Goal: Information Seeking & Learning: Learn about a topic

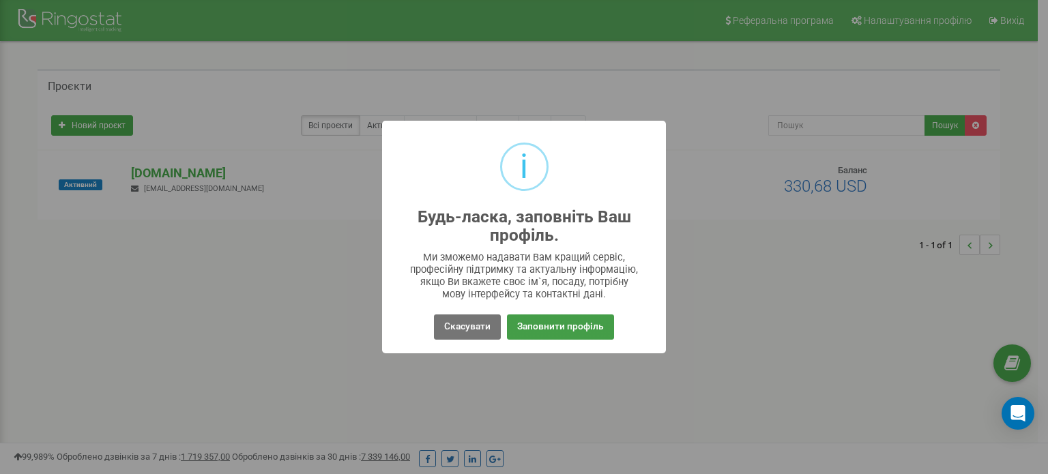
click at [540, 328] on button "Заповнити профіль" at bounding box center [560, 326] width 107 height 25
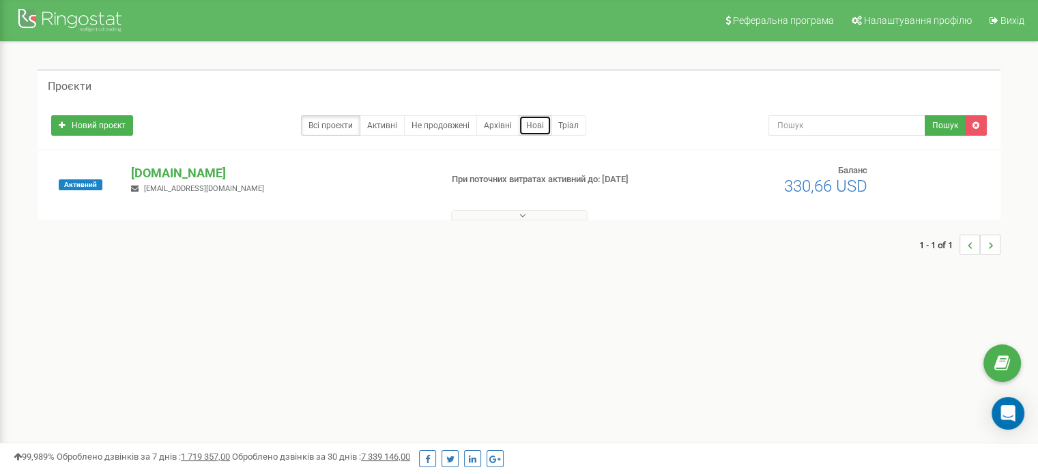
click at [532, 125] on link "Нові" at bounding box center [534, 125] width 33 height 20
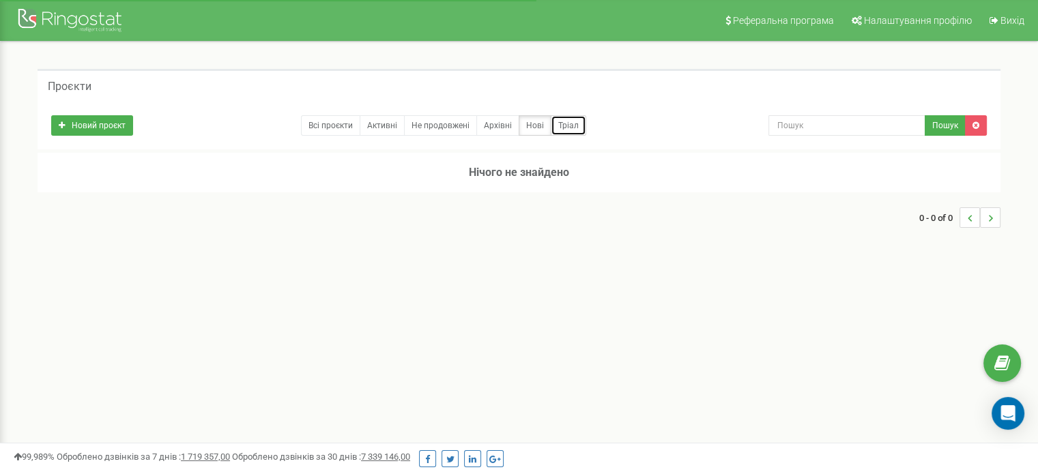
click at [562, 131] on link "Тріал" at bounding box center [568, 125] width 35 height 20
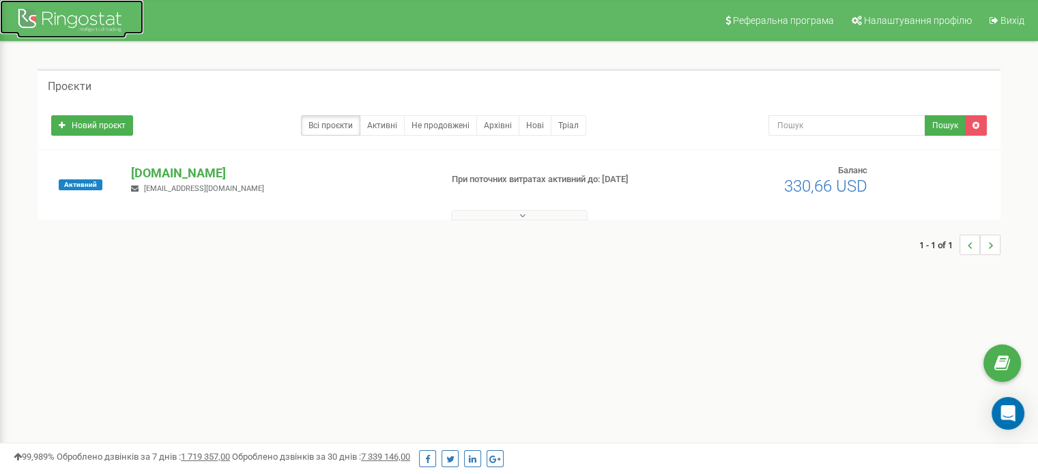
click at [23, 12] on div at bounding box center [71, 21] width 109 height 33
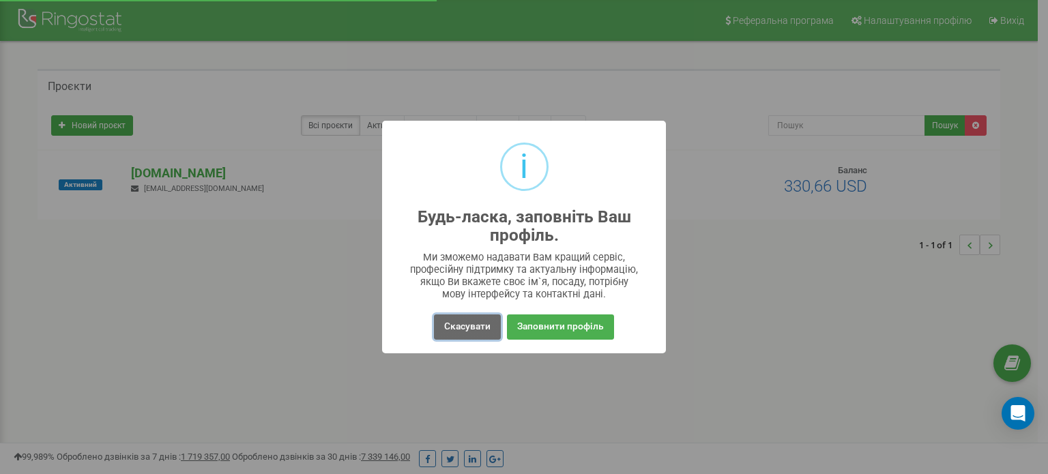
click at [461, 327] on button "Скасувати" at bounding box center [467, 326] width 67 height 25
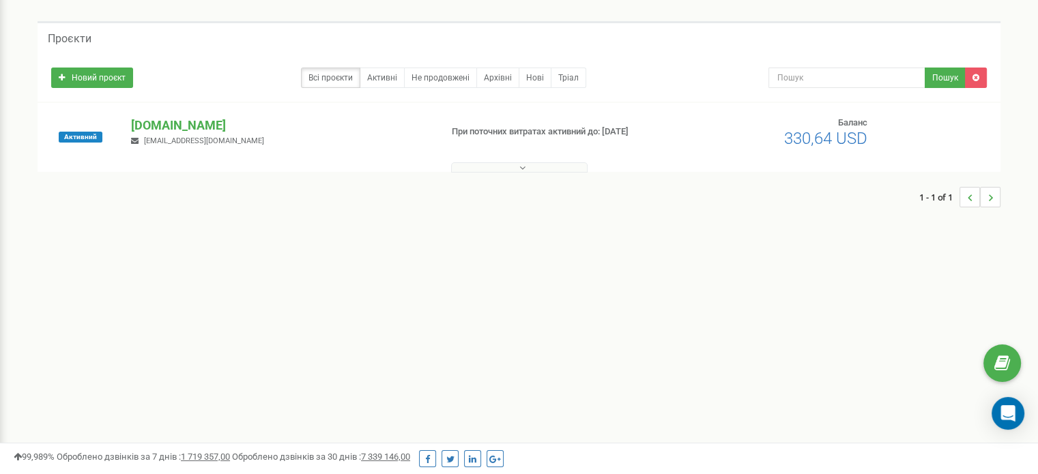
click at [0, 61] on div "Реферальна програма Налаштування профілю Вихід Проєкти Новий проєкт Всі проєкти…" at bounding box center [519, 361] width 1038 height 819
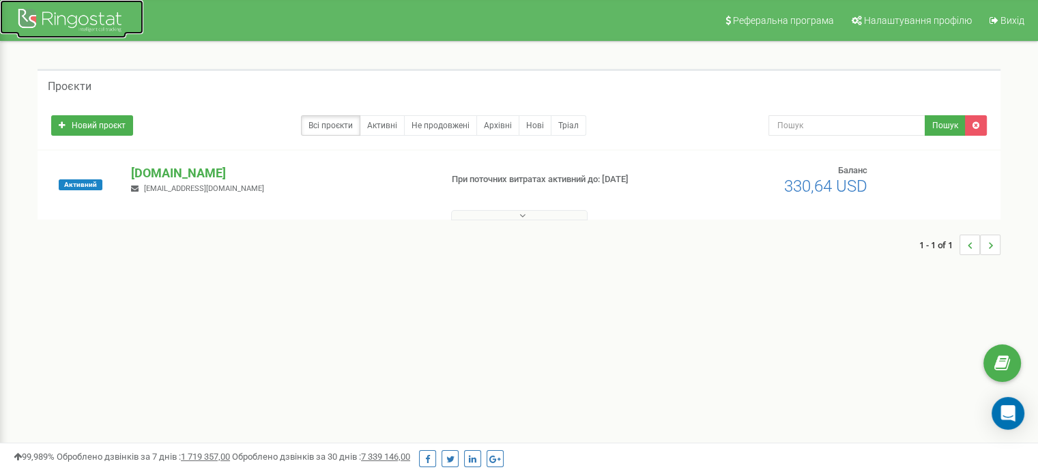
click at [5, 10] on link at bounding box center [71, 17] width 143 height 34
click at [17, 16] on div at bounding box center [71, 21] width 109 height 33
click at [390, 124] on link "Активні" at bounding box center [381, 125] width 45 height 20
click at [532, 128] on link "Нові" at bounding box center [534, 125] width 33 height 20
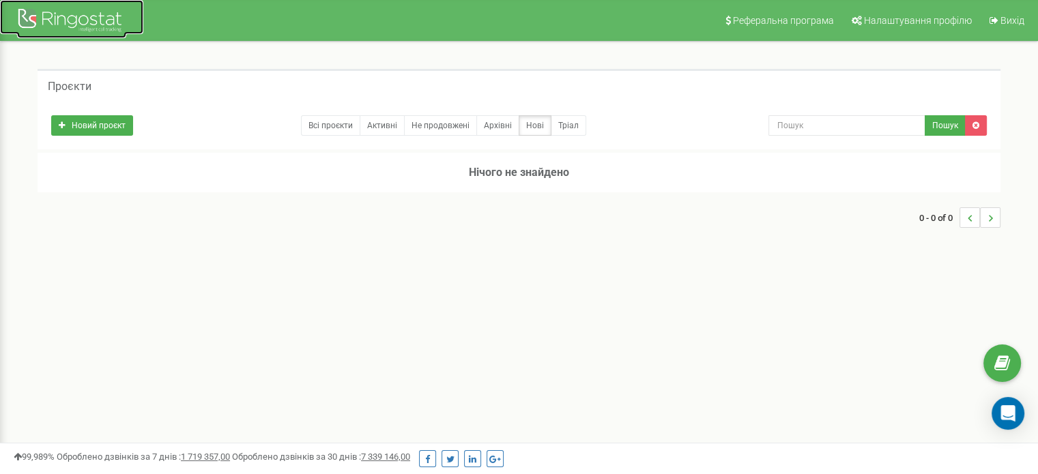
click at [20, 32] on div at bounding box center [71, 21] width 109 height 33
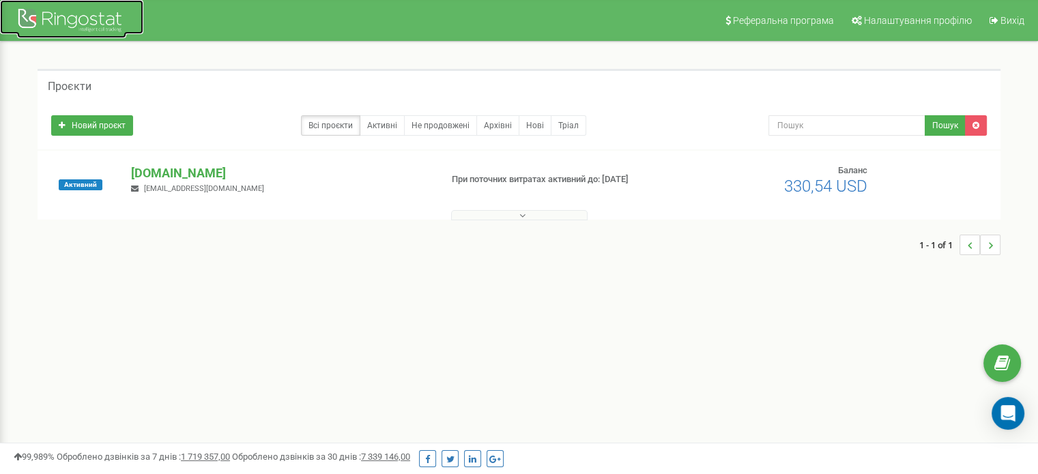
click at [5, 13] on link at bounding box center [71, 17] width 143 height 34
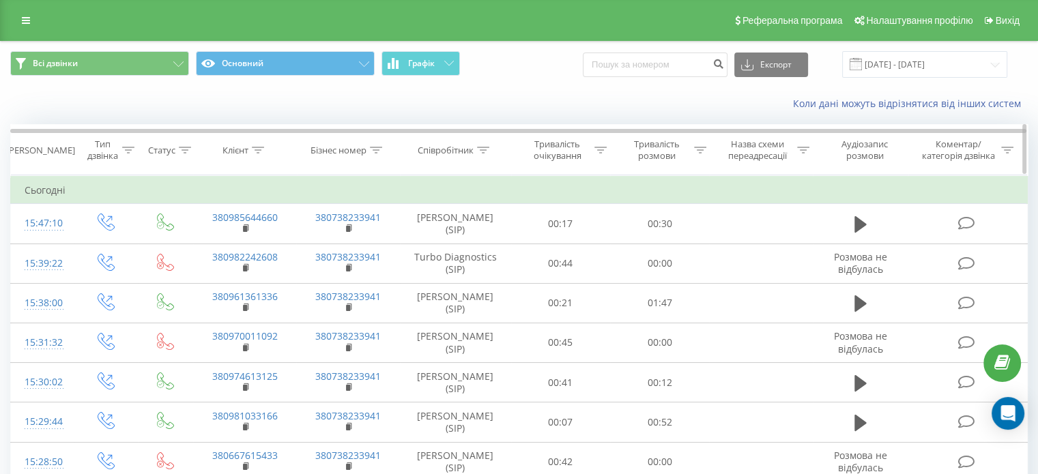
click at [462, 147] on div "Співробітник" at bounding box center [445, 151] width 56 height 12
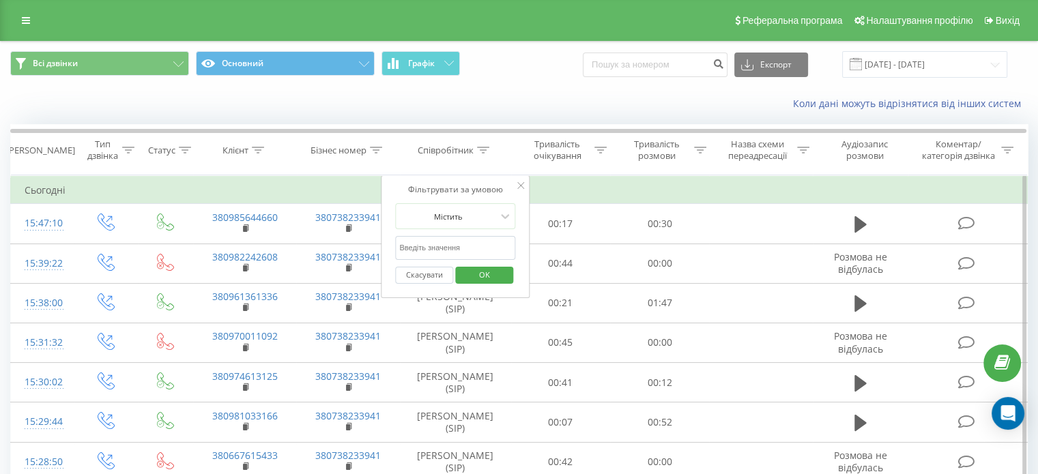
click at [458, 237] on input "text" at bounding box center [455, 248] width 120 height 24
type input "вероніка"
click at [479, 269] on span "OK" at bounding box center [484, 274] width 38 height 21
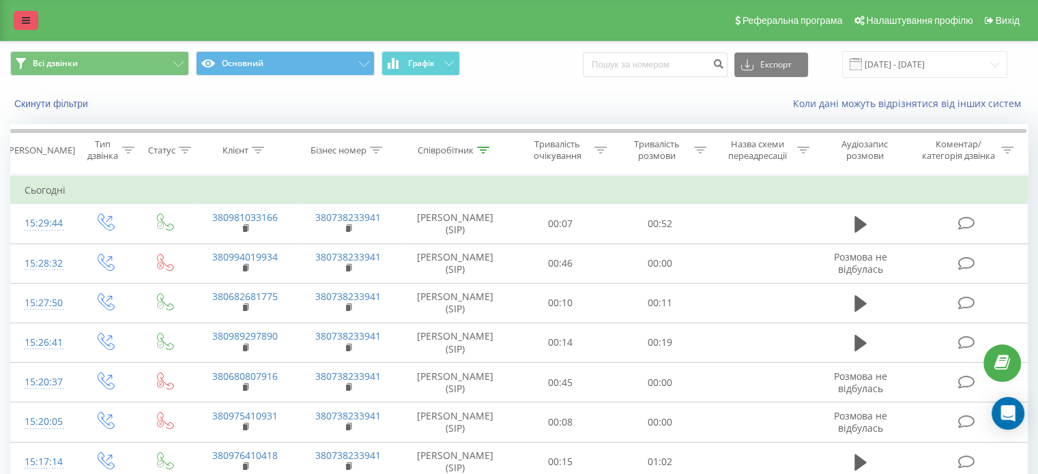
click at [18, 18] on link at bounding box center [26, 20] width 25 height 19
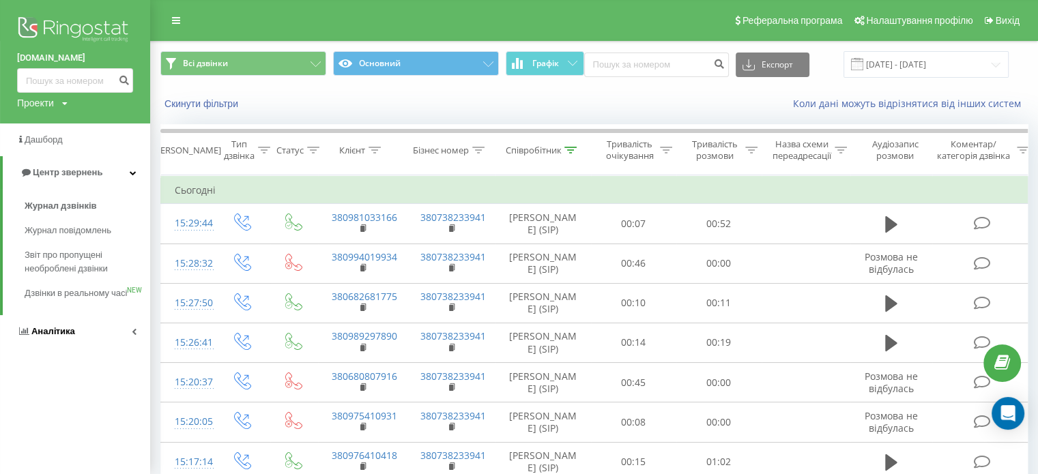
click at [49, 338] on span "Аналiтика" at bounding box center [46, 332] width 58 height 14
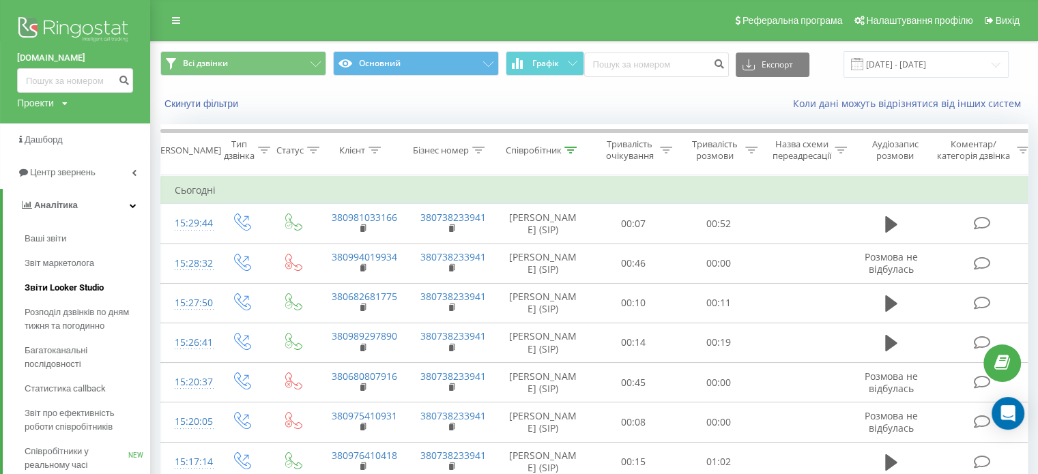
scroll to position [70, 0]
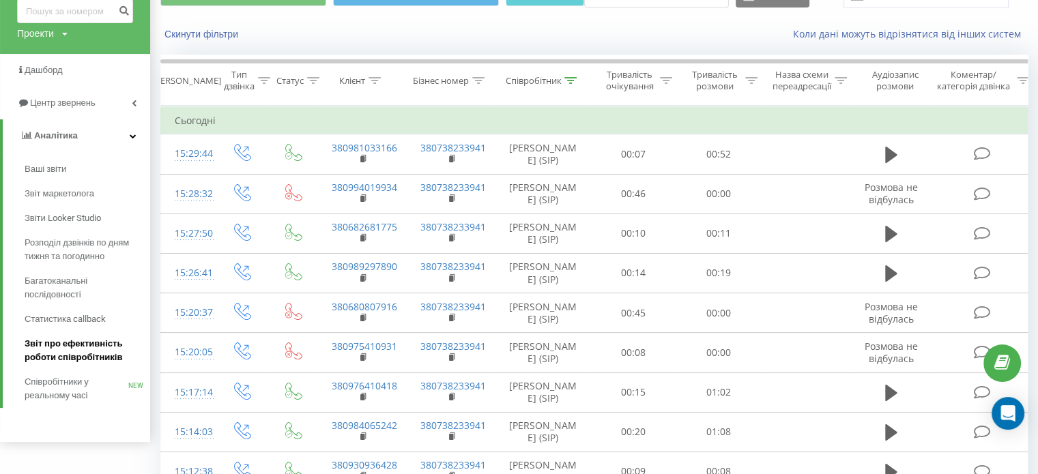
click at [78, 338] on span "Звіт про ефективність роботи співробітників" at bounding box center [84, 350] width 119 height 27
click at [96, 351] on span "Звіт про ефективність роботи співробітників" at bounding box center [84, 350] width 119 height 27
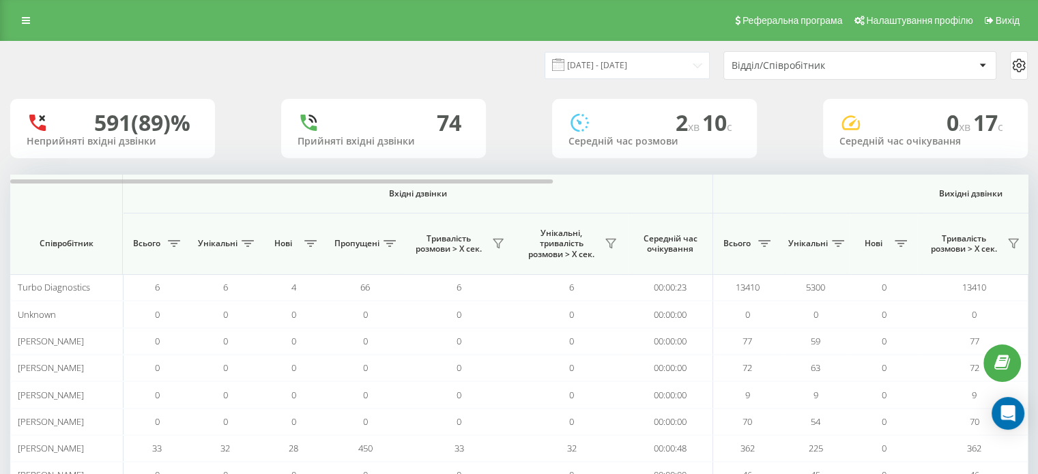
click at [770, 64] on div "Відділ/Співробітник" at bounding box center [812, 66] width 163 height 12
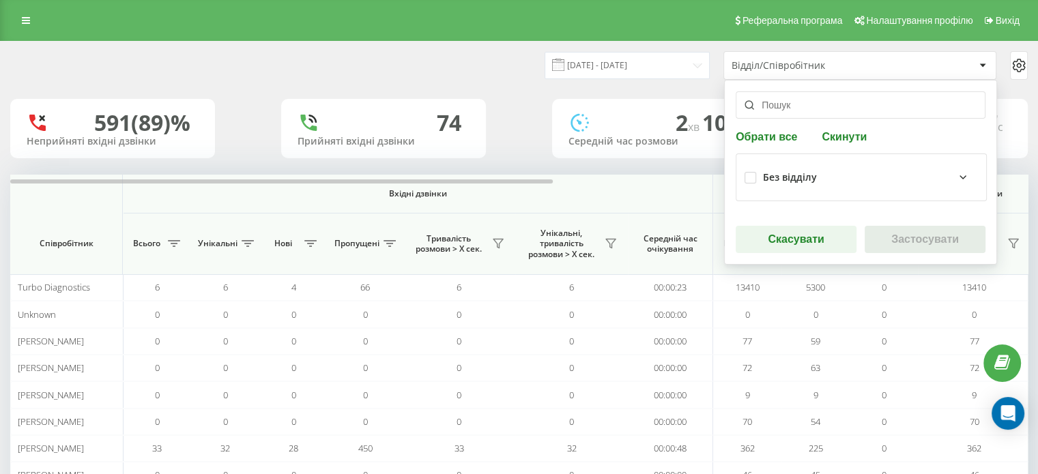
click at [774, 98] on input "text" at bounding box center [860, 104] width 250 height 27
click at [1023, 60] on icon at bounding box center [1018, 65] width 16 height 16
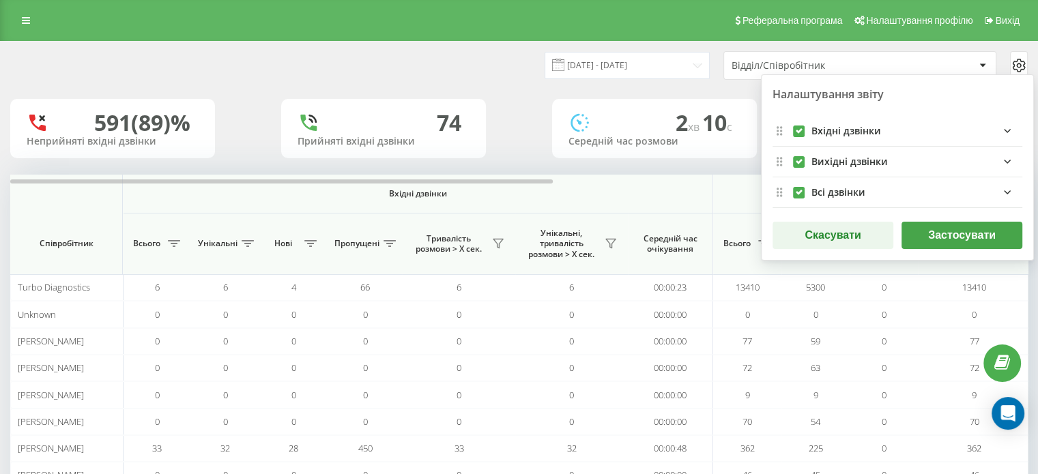
click at [823, 162] on div "Вихідні дзвінки" at bounding box center [849, 162] width 76 height 12
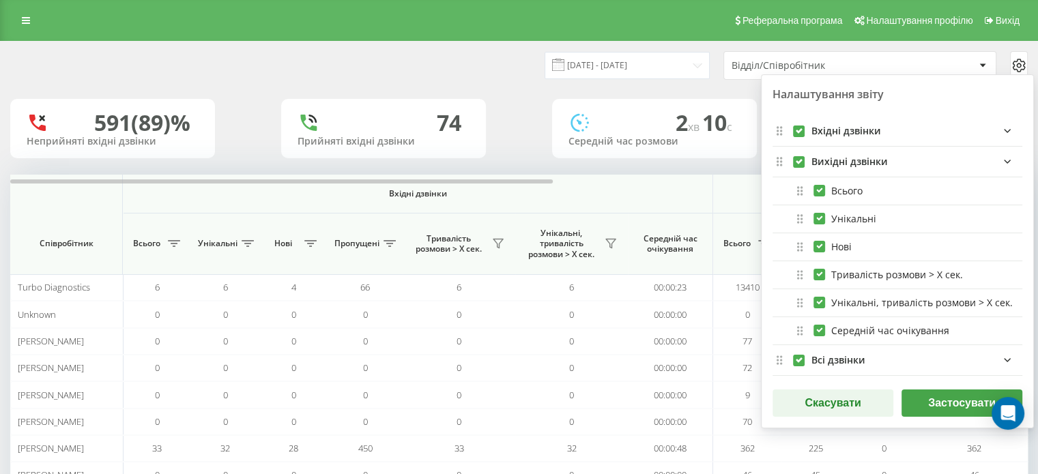
click at [799, 156] on label "outgoingFields quote list" at bounding box center [799, 156] width 12 height 0
checkbox input "false"
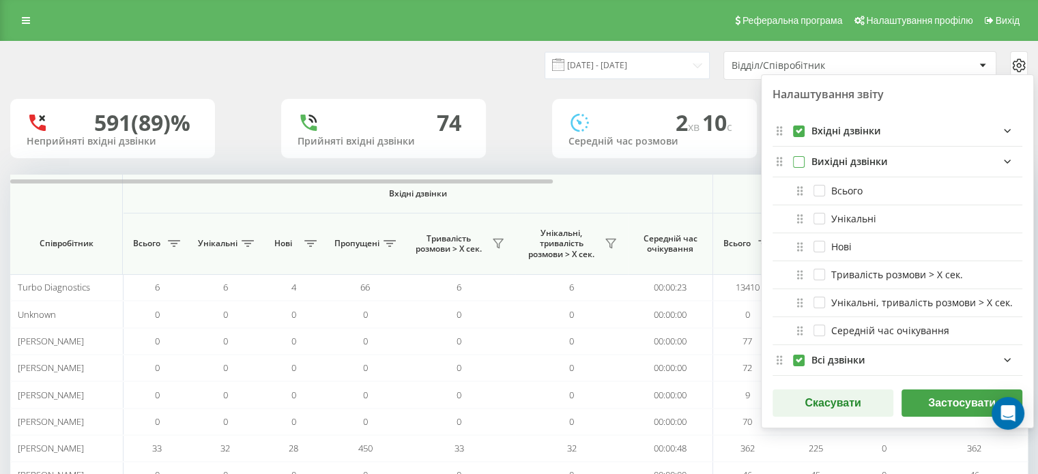
checkbox input "false"
click at [800, 126] on label "incomingFields quote list" at bounding box center [799, 126] width 12 height 0
checkbox input "false"
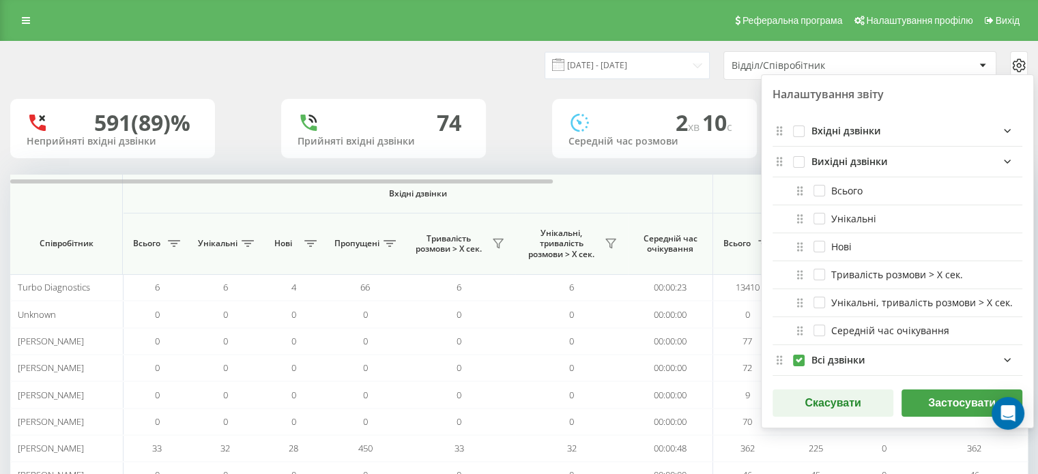
click at [950, 414] on button "Застосувати" at bounding box center [961, 403] width 121 height 27
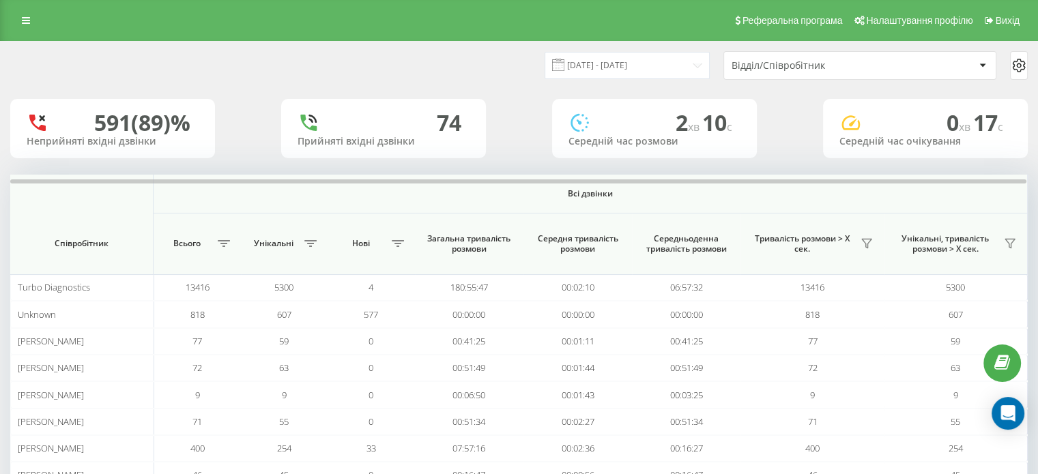
click at [1012, 67] on icon at bounding box center [1018, 65] width 12 height 12
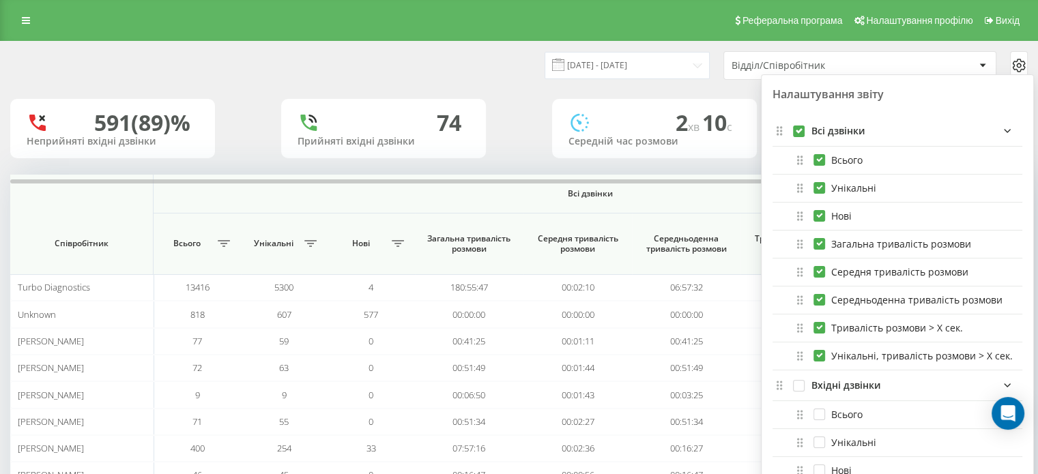
click at [688, 85] on div "19.07.2025 - 19.08.2025 Відділ/Співробітник Налаштування звіту Всі дзвінки Всьо…" at bounding box center [519, 66] width 1036 height 48
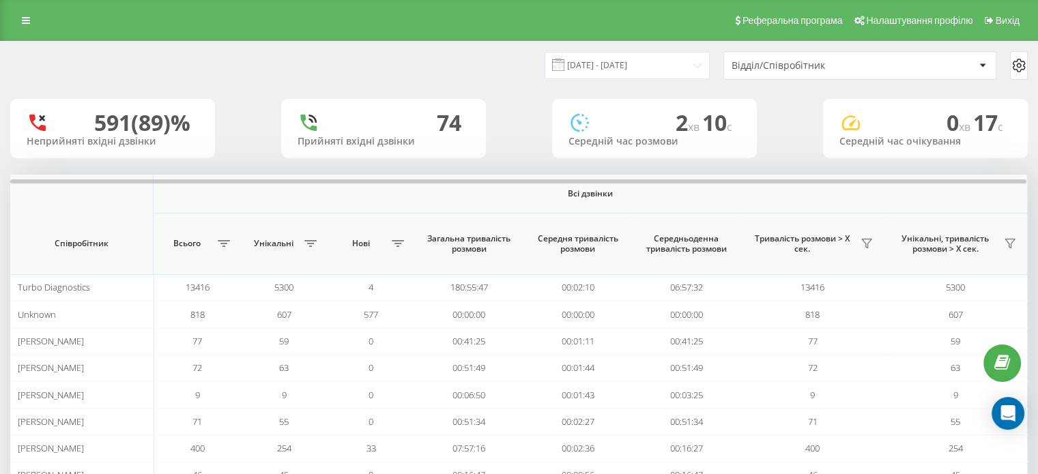
click at [791, 71] on div "Відділ/Співробітник" at bounding box center [859, 65] width 271 height 27
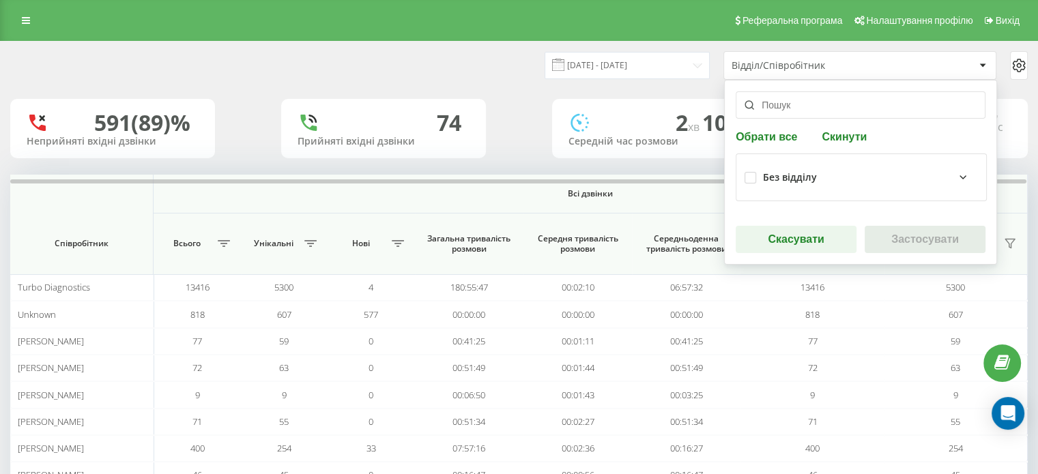
click at [785, 103] on input "text" at bounding box center [860, 104] width 250 height 27
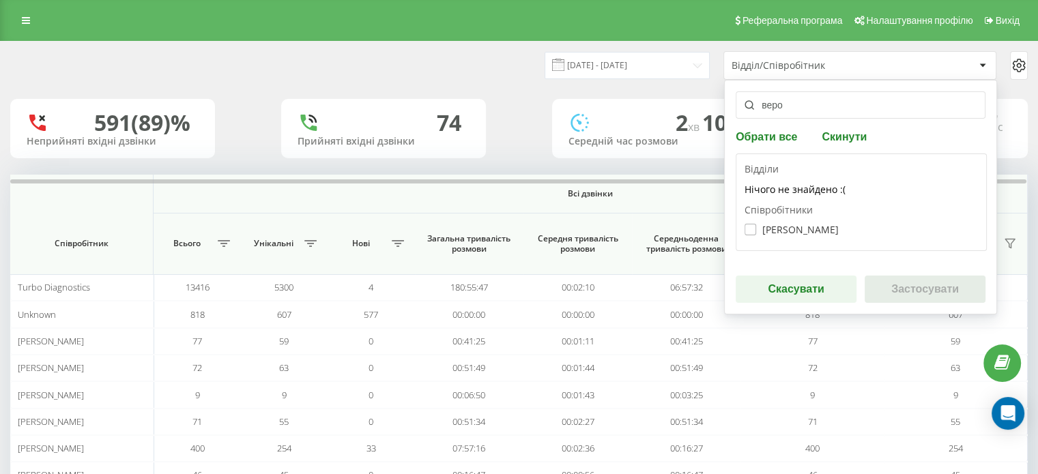
type input "веро"
click at [789, 226] on label "Вероніка Загоруйко" at bounding box center [791, 230] width 94 height 12
checkbox input "true"
click at [935, 297] on button "Застосувати" at bounding box center [924, 289] width 121 height 27
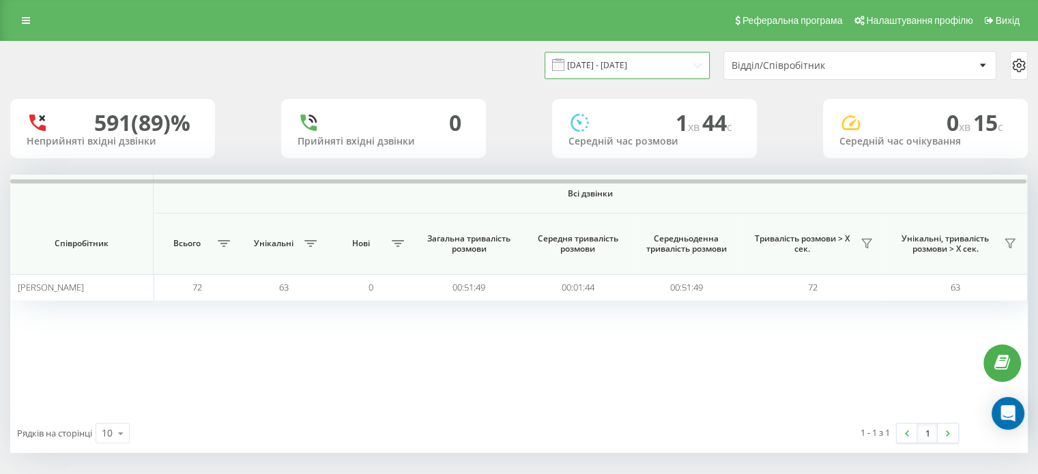
click at [634, 68] on input "19.07.2025 - 19.08.2025" at bounding box center [626, 65] width 165 height 27
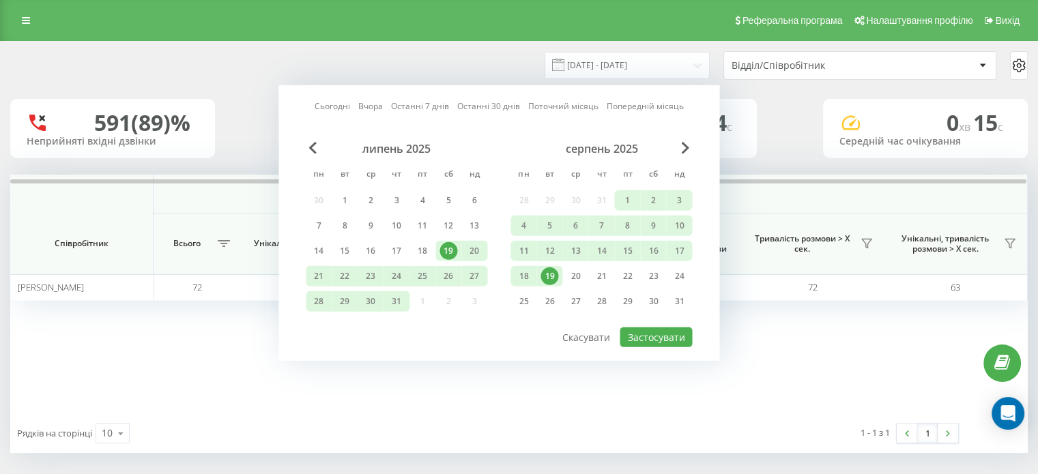
click at [546, 276] on div "19" at bounding box center [549, 276] width 18 height 18
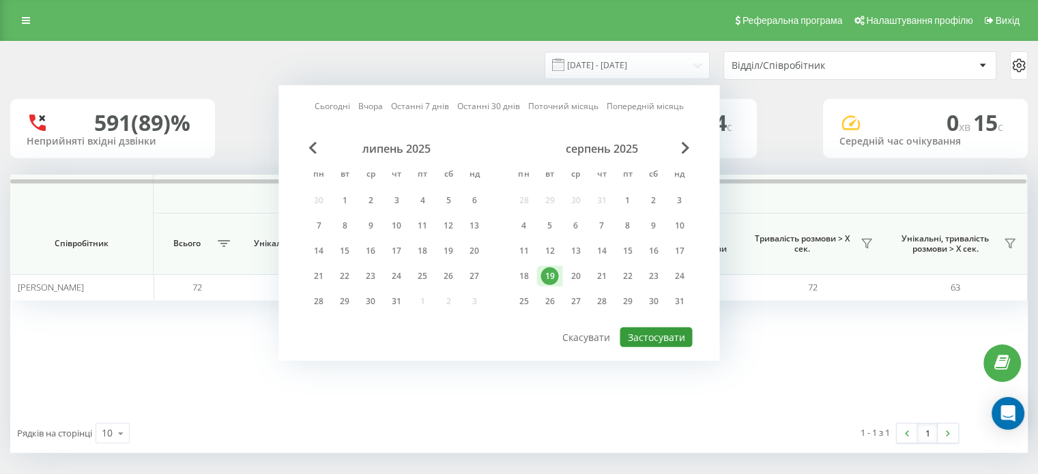
click at [652, 336] on button "Застосувати" at bounding box center [655, 337] width 72 height 20
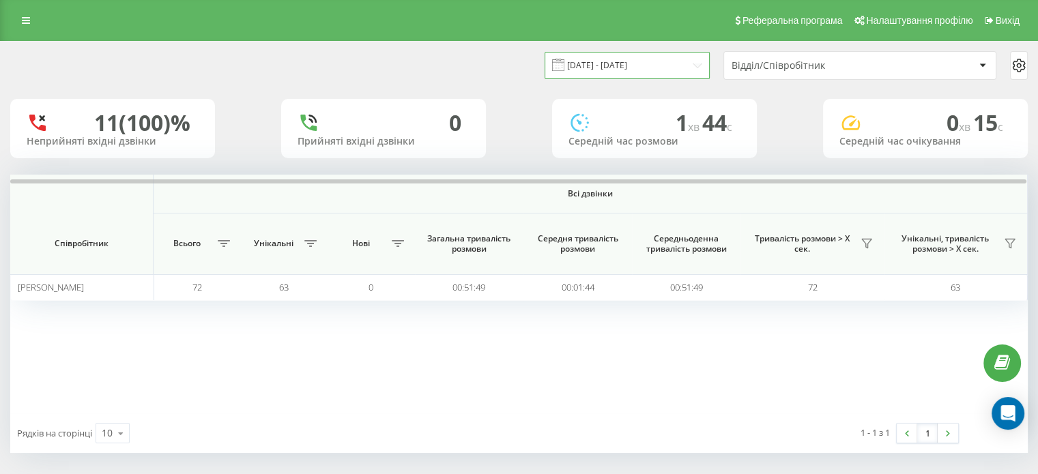
click at [626, 70] on input "19.08.2025 - 19.08.2025" at bounding box center [626, 65] width 165 height 27
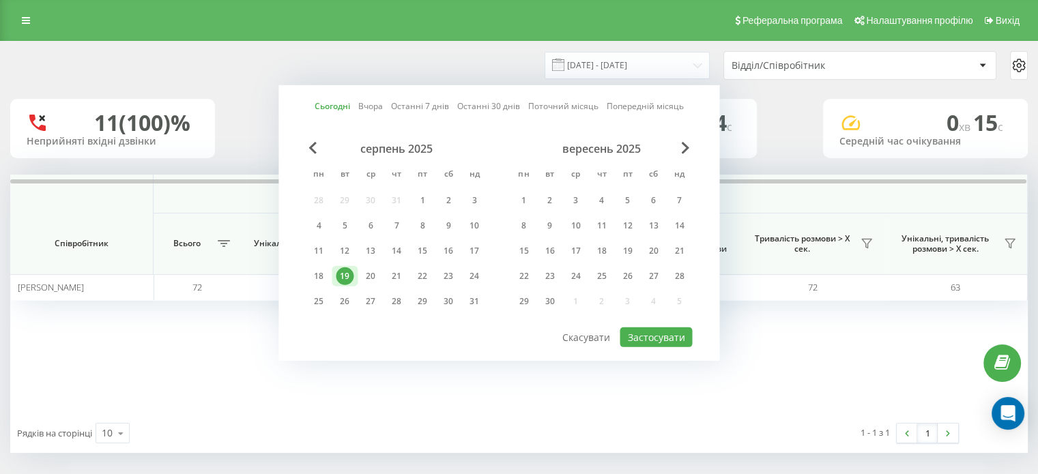
click at [348, 274] on div "19" at bounding box center [345, 276] width 18 height 18
click at [321, 272] on div "18" at bounding box center [319, 276] width 18 height 18
click at [338, 274] on div "19" at bounding box center [345, 276] width 18 height 18
click at [339, 274] on div "19" at bounding box center [345, 276] width 18 height 18
click at [317, 276] on div "18" at bounding box center [319, 276] width 18 height 18
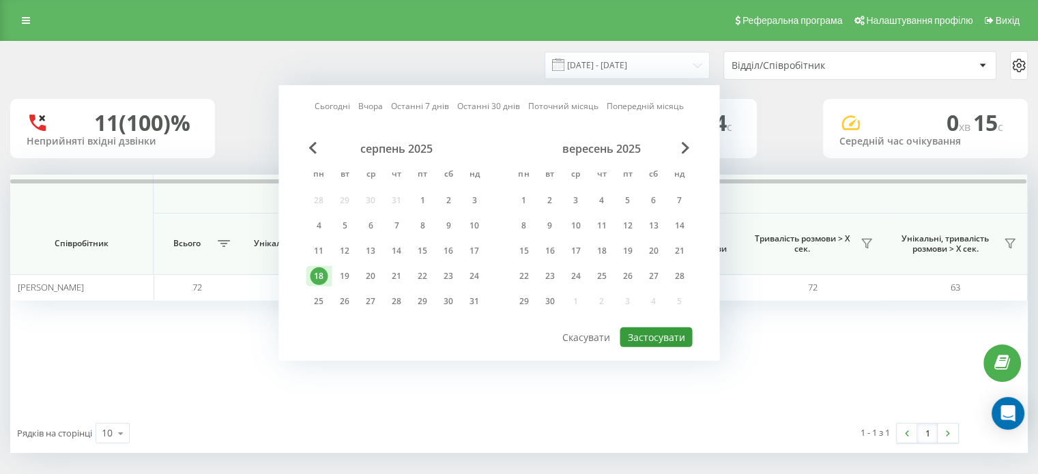
click at [656, 327] on button "Застосувати" at bounding box center [655, 337] width 72 height 20
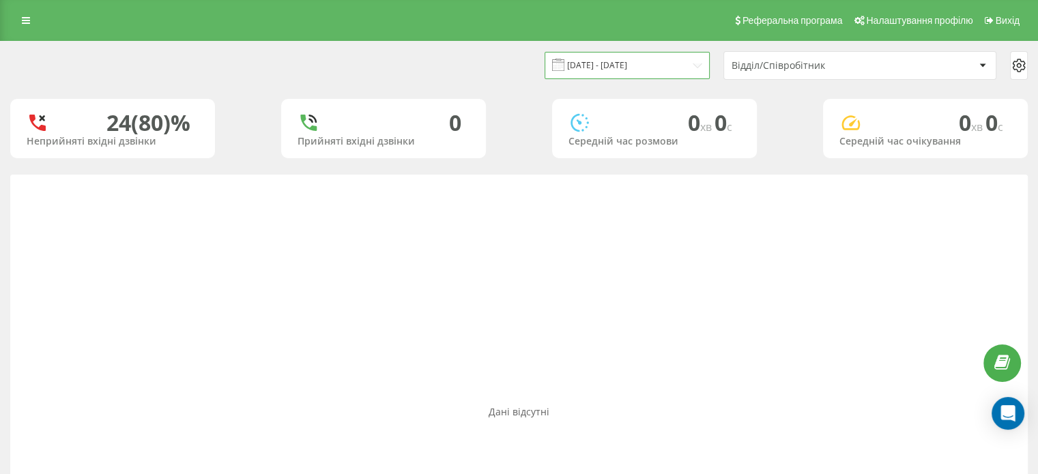
click at [603, 59] on input "18.08.2025 - 18.08.2025" at bounding box center [626, 65] width 165 height 27
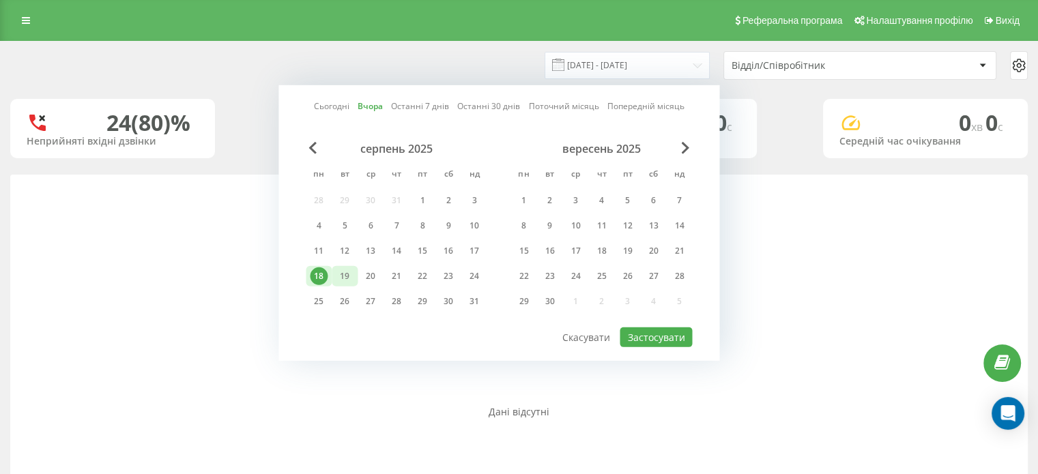
click at [348, 272] on div "19" at bounding box center [345, 276] width 18 height 18
click at [349, 274] on div "19" at bounding box center [345, 276] width 18 height 18
click at [660, 329] on button "Застосувати" at bounding box center [655, 337] width 72 height 20
type input "19.08.2025 - 19.08.2025"
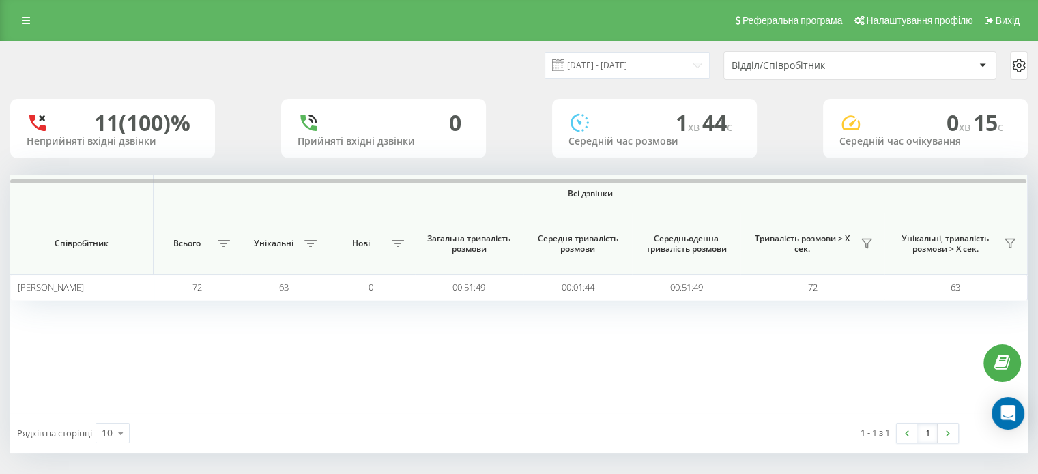
click at [577, 244] on span "Середня тривалість розмови" at bounding box center [577, 243] width 85 height 21
click at [774, 65] on div "Відділ/Співробітник" at bounding box center [812, 66] width 163 height 12
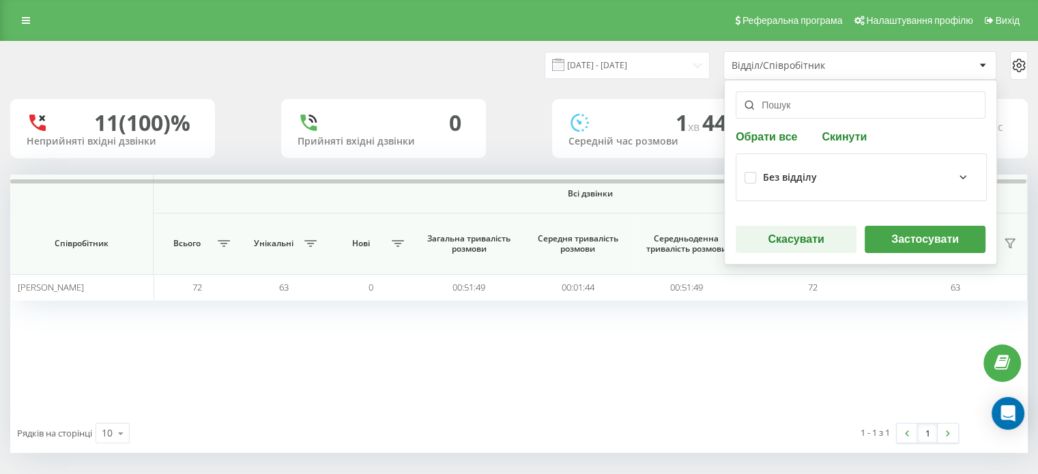
click at [784, 108] on input "text" at bounding box center [860, 104] width 250 height 27
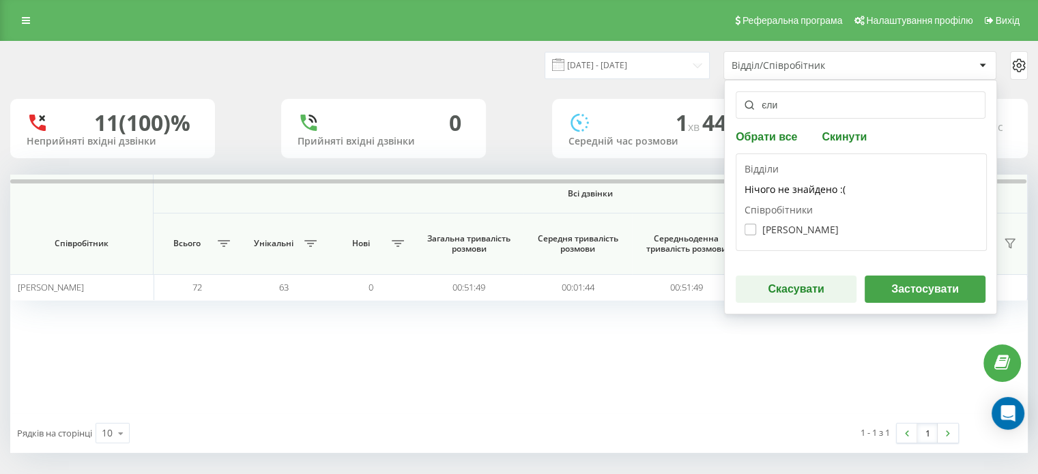
type input "єли"
click at [797, 229] on label "Єлизавета Нікіфорова" at bounding box center [791, 230] width 94 height 12
checkbox input "true"
click at [909, 286] on button "Застосувати" at bounding box center [924, 289] width 121 height 27
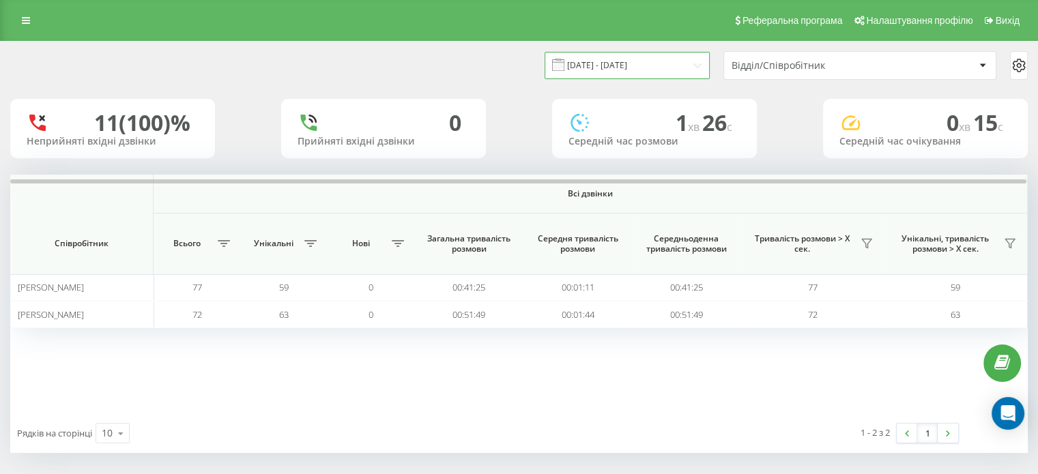
click at [677, 60] on input "19.08.2025 - 19.08.2025" at bounding box center [626, 65] width 165 height 27
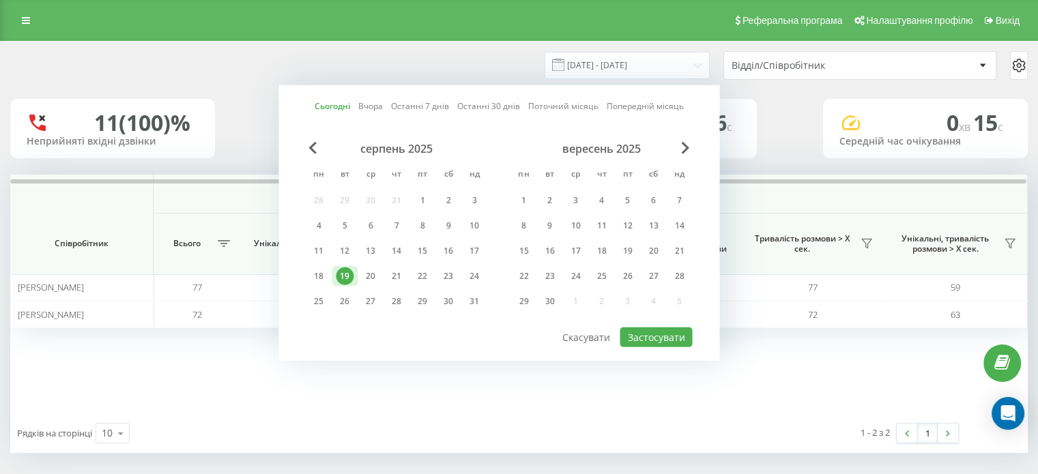
click at [761, 62] on div "Відділ/Співробітник" at bounding box center [812, 66] width 163 height 12
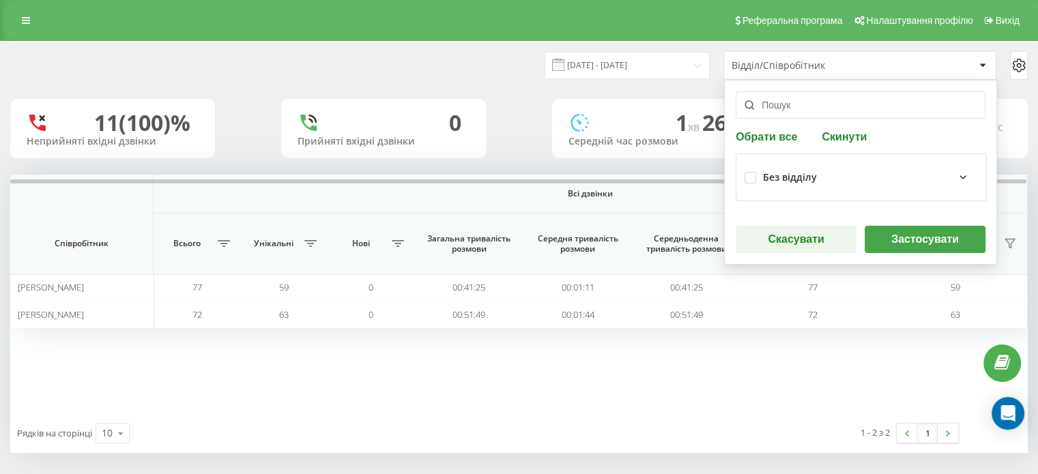
click at [826, 133] on button "Скинути" at bounding box center [843, 136] width 53 height 13
click at [819, 135] on button "Скинути" at bounding box center [843, 136] width 53 height 13
click at [827, 133] on button "Скинути" at bounding box center [843, 136] width 53 height 13
click at [804, 106] on input "text" at bounding box center [860, 104] width 250 height 27
type input "т"
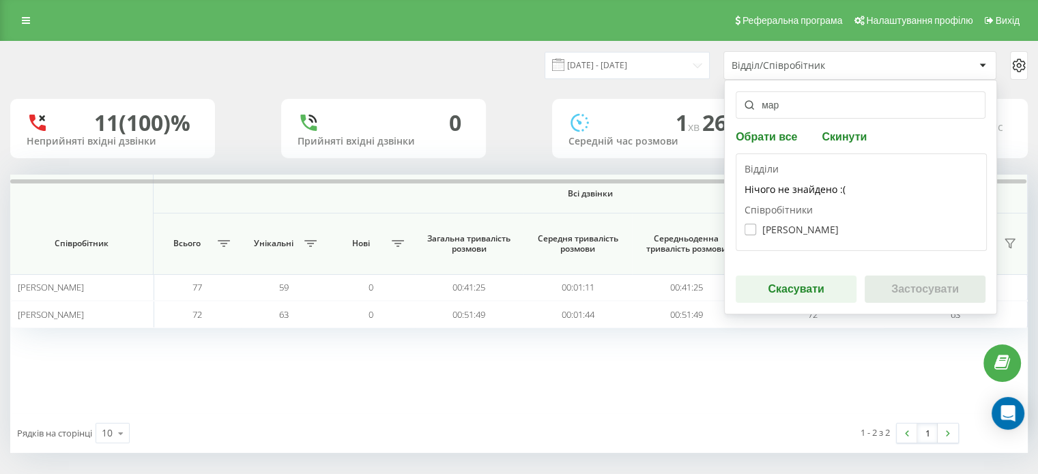
type input "мар"
click at [802, 226] on label "Марія Харанжевич" at bounding box center [791, 230] width 94 height 12
checkbox input "true"
click at [894, 284] on button "Застосувати" at bounding box center [924, 289] width 121 height 27
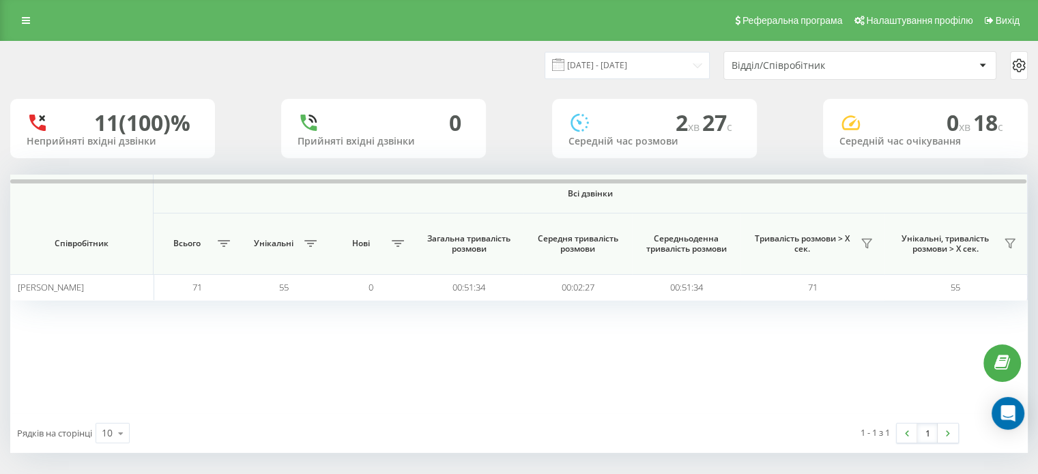
click at [763, 72] on div "Відділ/Співробітник" at bounding box center [859, 65] width 271 height 27
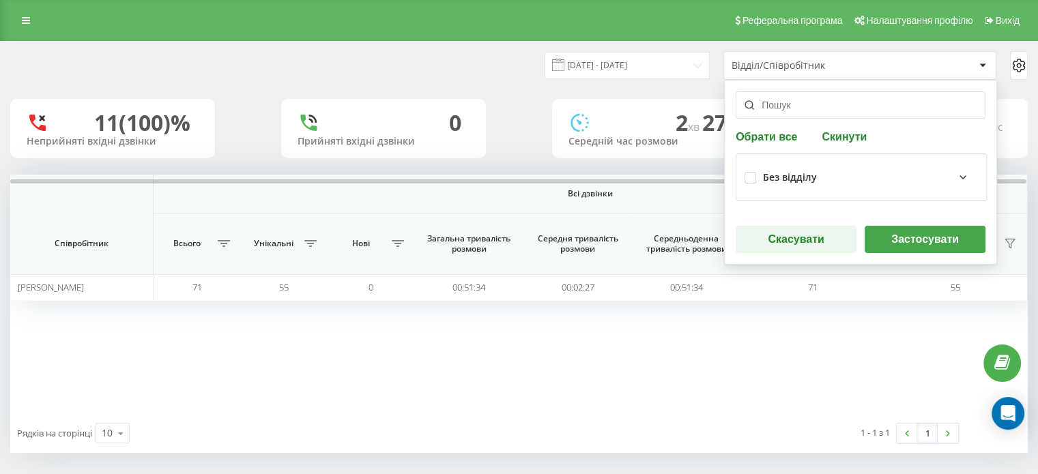
click at [810, 100] on input "text" at bounding box center [860, 104] width 250 height 27
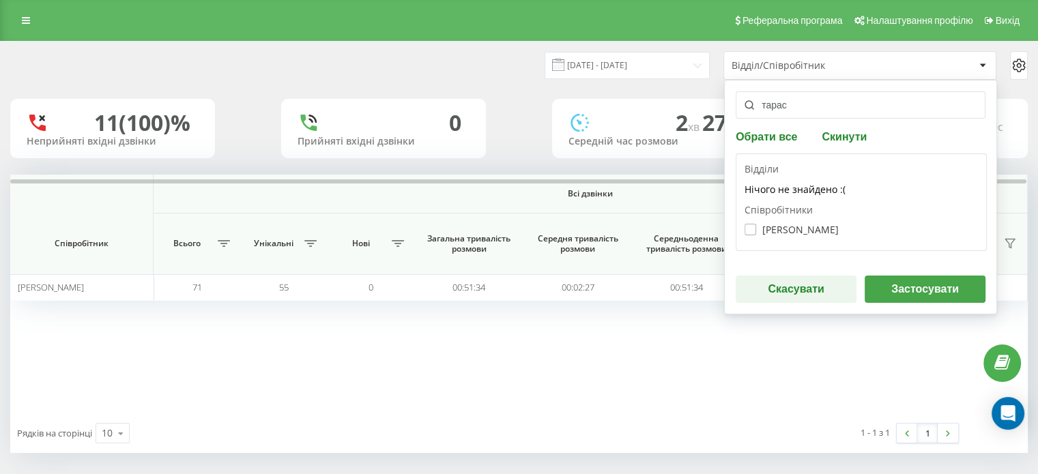
type input "тарас"
click at [772, 230] on label "Тарас Головатий" at bounding box center [791, 230] width 94 height 12
checkbox input "true"
click at [898, 278] on button "Застосувати" at bounding box center [924, 289] width 121 height 27
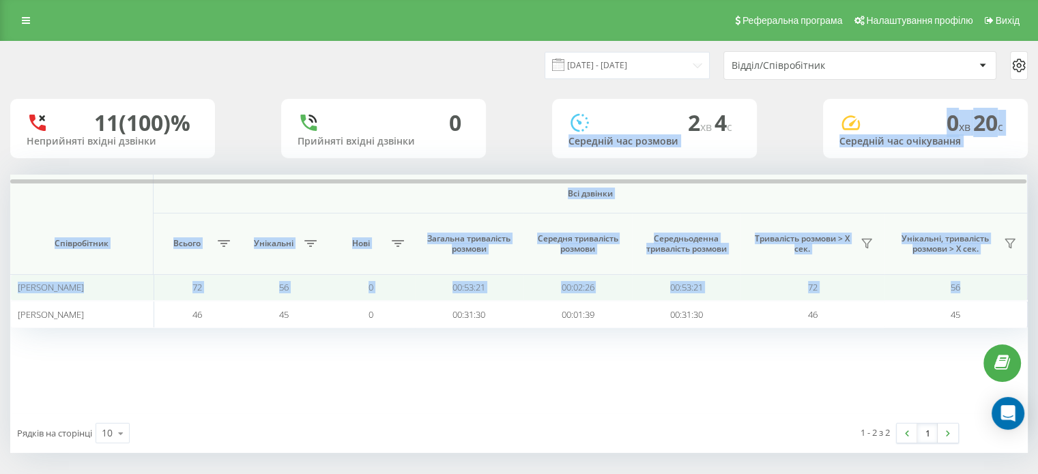
drag, startPoint x: 735, startPoint y: 108, endPoint x: 984, endPoint y: 285, distance: 306.3
click at [984, 285] on div "19.08.2025 - 19.08.2025 Відділ/Співробітник 11 (100)% Неприйняті вхідні дзвінки…" at bounding box center [518, 247] width 1017 height 411
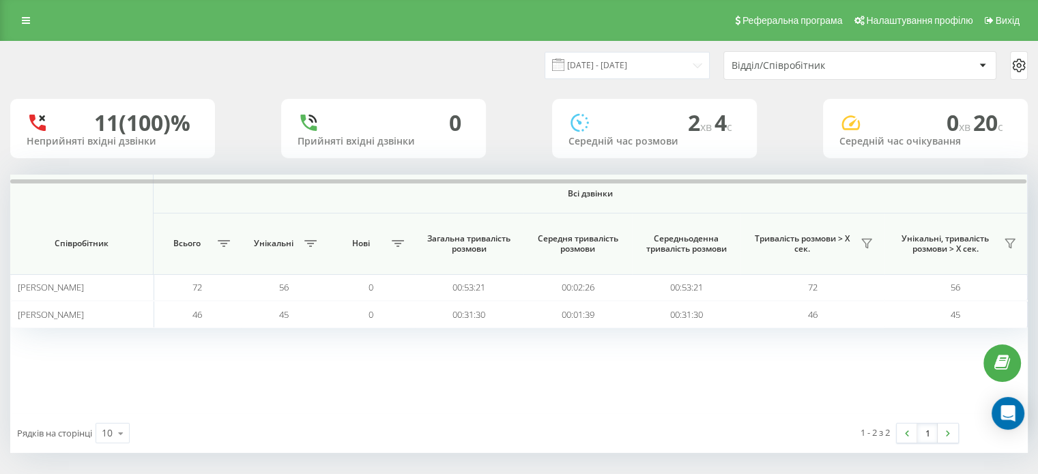
click at [828, 53] on div "Відділ/Співробітник" at bounding box center [859, 65] width 271 height 27
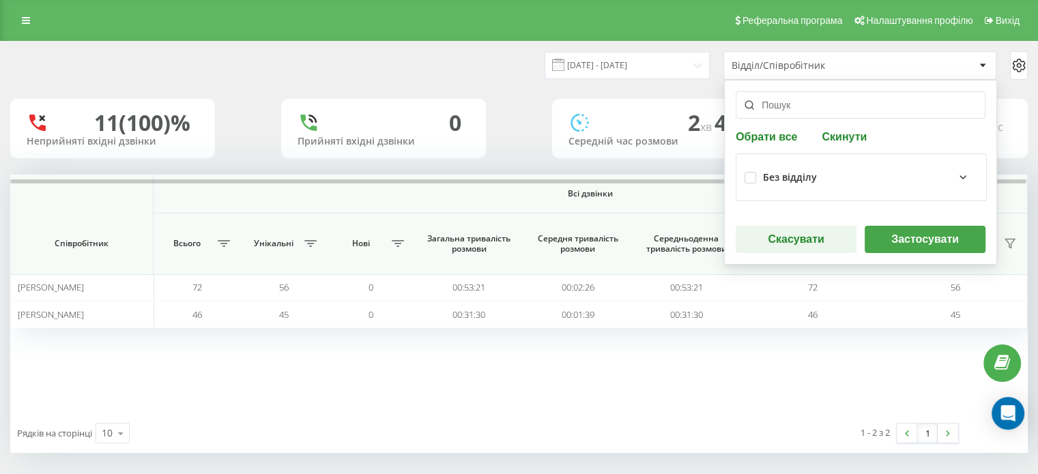
click at [839, 143] on div "Обрати все Скинути Без відділу Скасувати Застосувати" at bounding box center [860, 172] width 273 height 185
click at [841, 134] on button "Скинути" at bounding box center [843, 136] width 53 height 13
click at [808, 95] on input "text" at bounding box center [860, 104] width 250 height 27
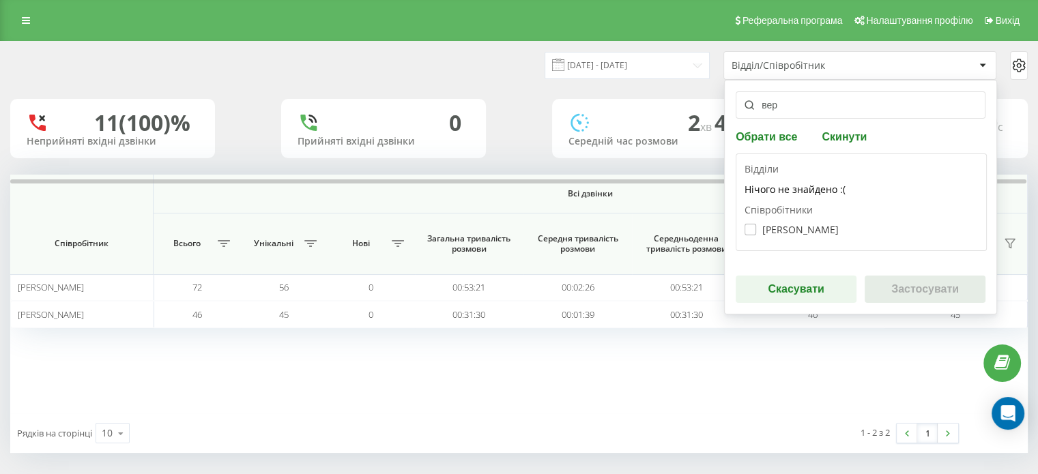
type input "вер"
click at [822, 224] on label "Вероніка Загоруйко" at bounding box center [791, 230] width 94 height 12
checkbox input "true"
click at [917, 291] on button "Застосувати" at bounding box center [924, 289] width 121 height 27
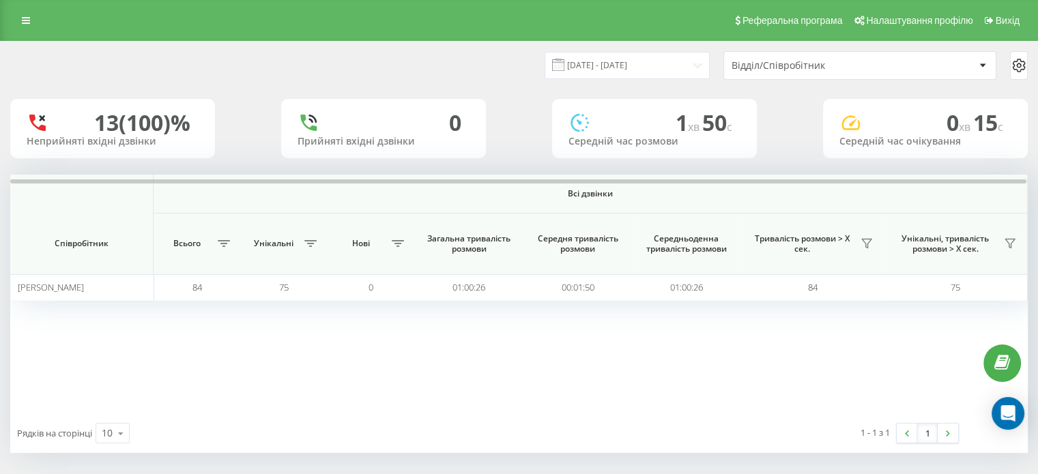
click at [812, 60] on div "Відділ/Співробітник" at bounding box center [812, 66] width 163 height 12
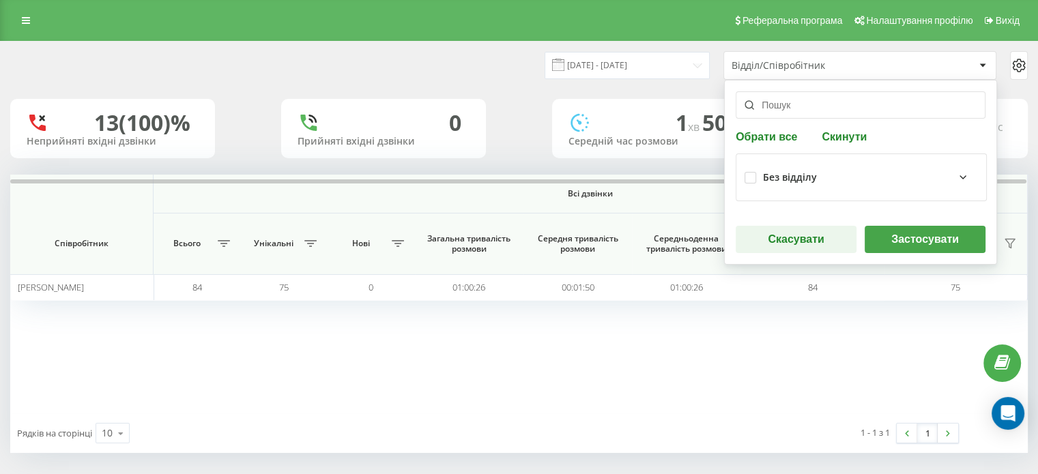
click at [840, 138] on button "Скинути" at bounding box center [843, 136] width 53 height 13
click at [820, 105] on input "text" at bounding box center [860, 104] width 250 height 27
type input "е"
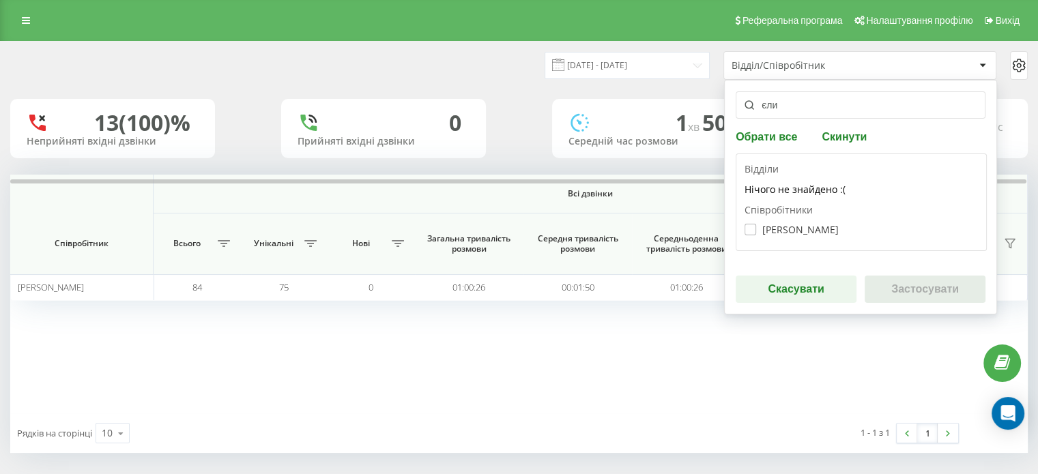
type input "єли"
click at [799, 231] on label "[PERSON_NAME]" at bounding box center [791, 230] width 94 height 12
checkbox input "true"
click at [905, 286] on button "Застосувати" at bounding box center [924, 289] width 121 height 27
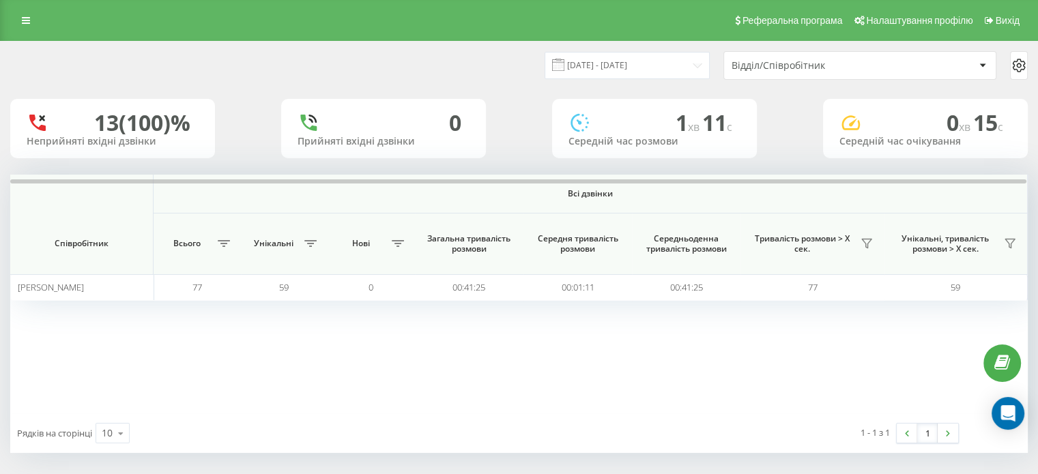
click at [830, 68] on div "Відділ/Співробітник" at bounding box center [812, 66] width 163 height 12
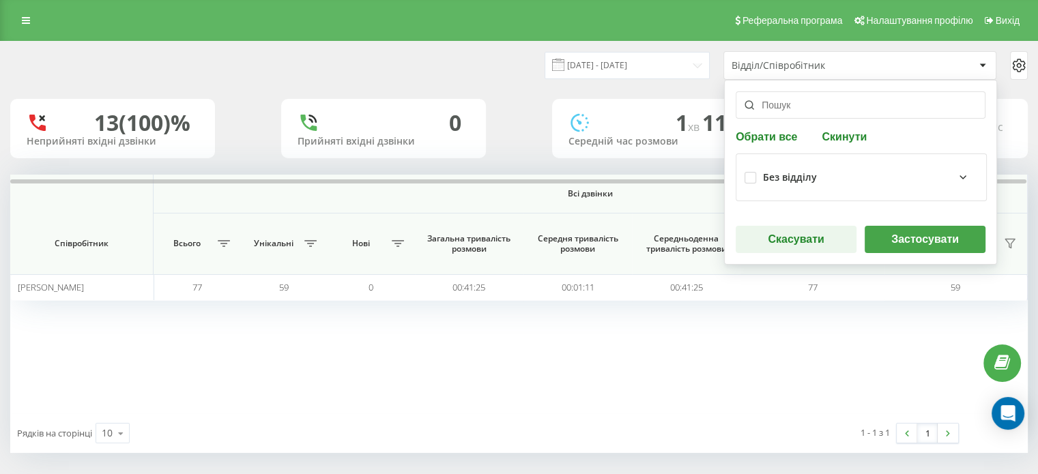
click at [712, 334] on div "Всі дзвінки Співробітник Всього Унікальні Нові Загальна тривалість розмови Сере…" at bounding box center [518, 294] width 1017 height 239
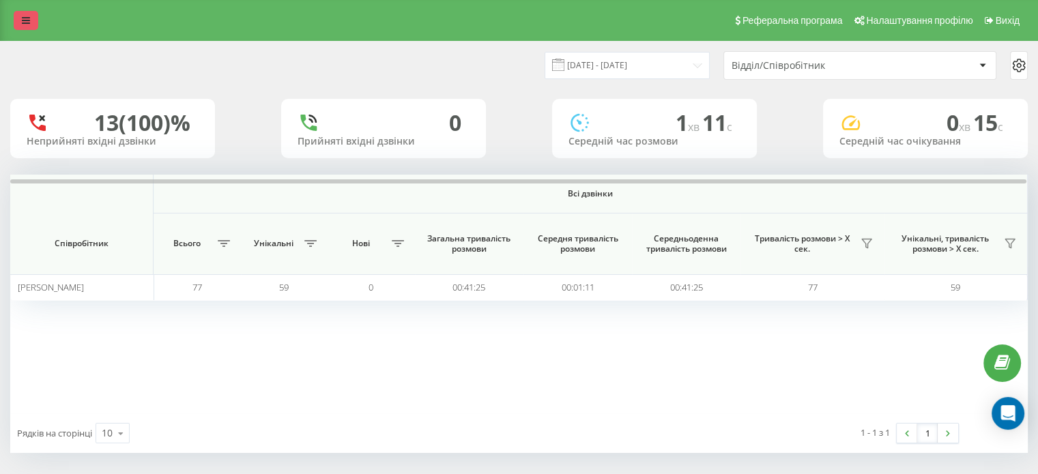
click at [30, 18] on link at bounding box center [26, 20] width 25 height 19
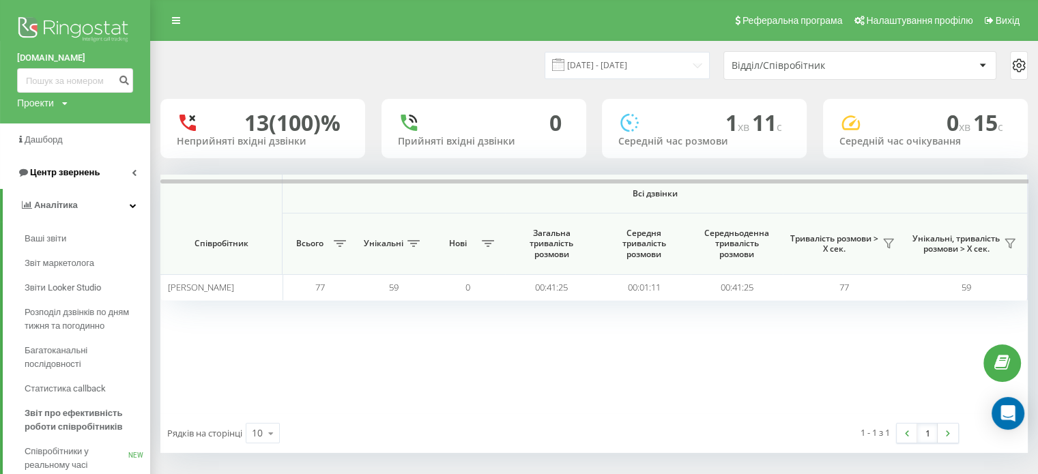
click at [70, 168] on span "Центр звернень" at bounding box center [65, 172] width 70 height 10
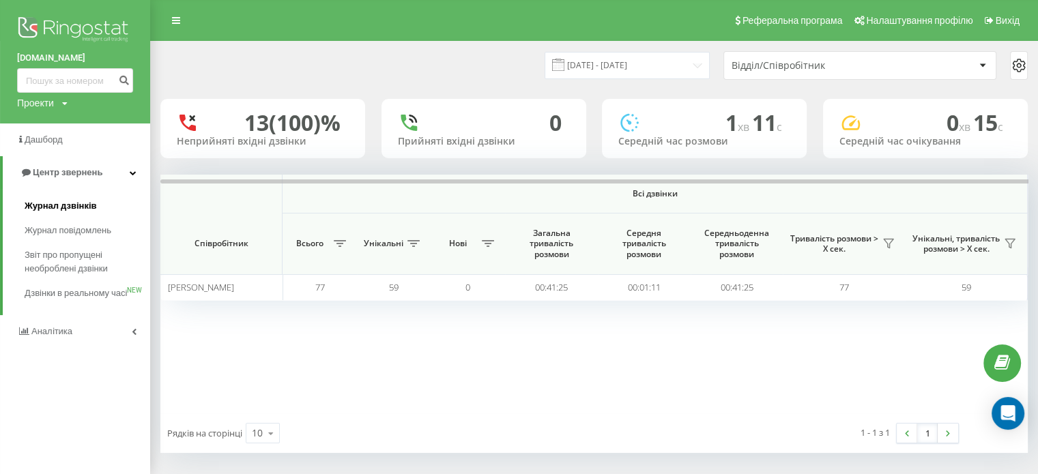
click at [68, 201] on span "Журнал дзвінків" at bounding box center [61, 206] width 72 height 14
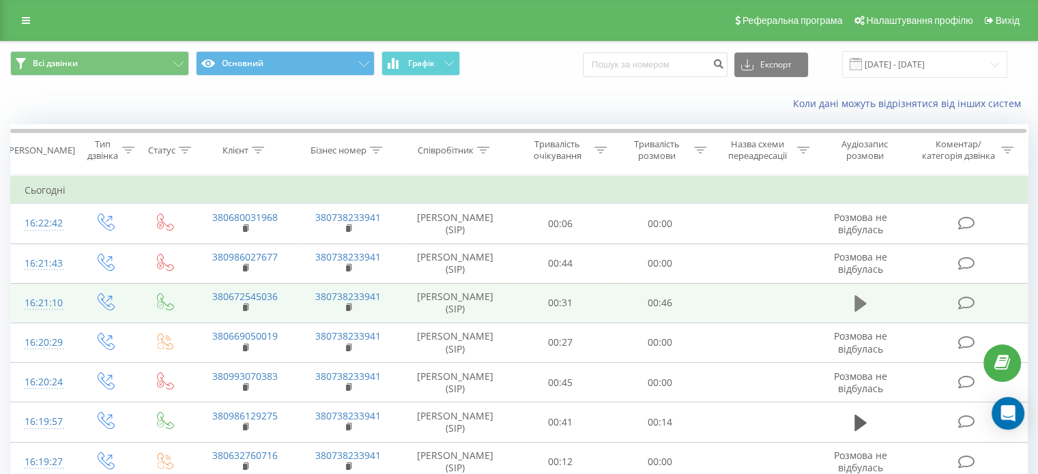
click at [857, 298] on icon at bounding box center [860, 303] width 12 height 16
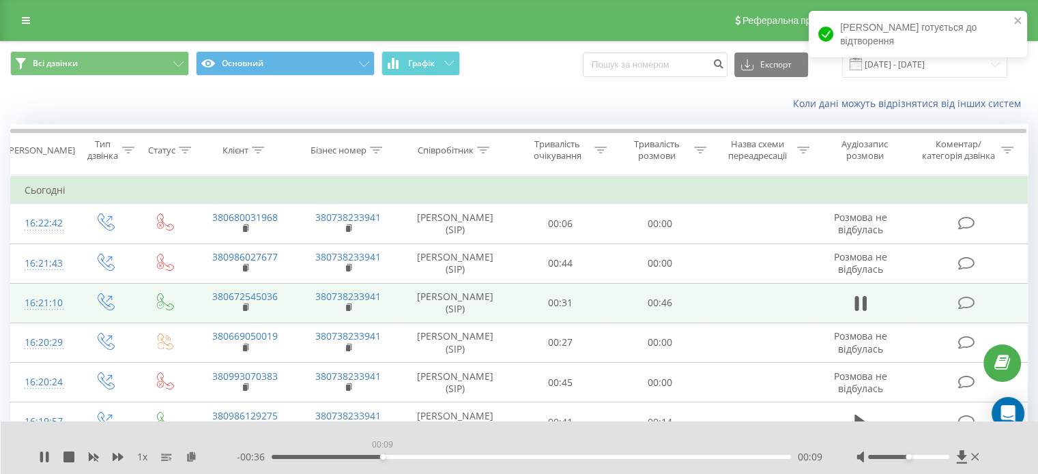
click at [382, 456] on div "00:09" at bounding box center [530, 457] width 519 height 4
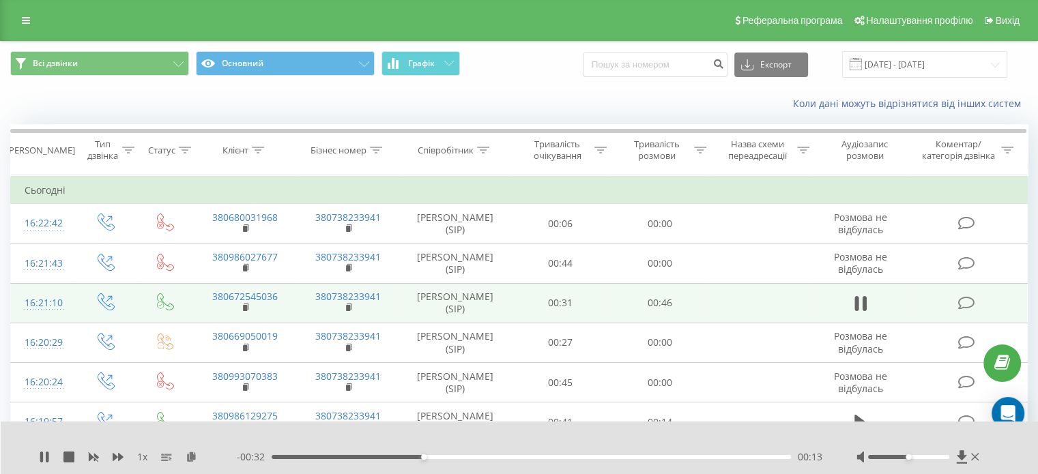
click at [482, 456] on div "00:13" at bounding box center [530, 457] width 519 height 4
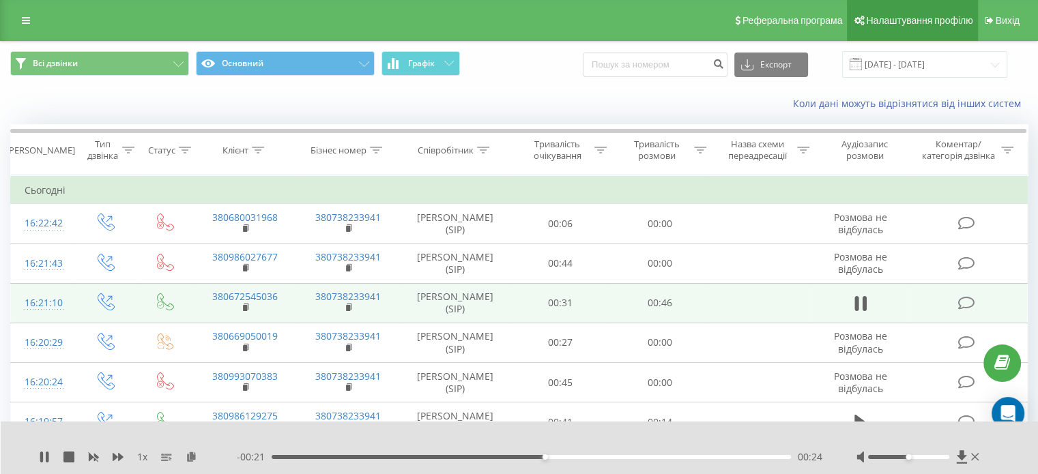
drag, startPoint x: 821, startPoint y: 2, endPoint x: 854, endPoint y: 22, distance: 38.3
click at [854, 22] on icon at bounding box center [858, 21] width 10 height 10
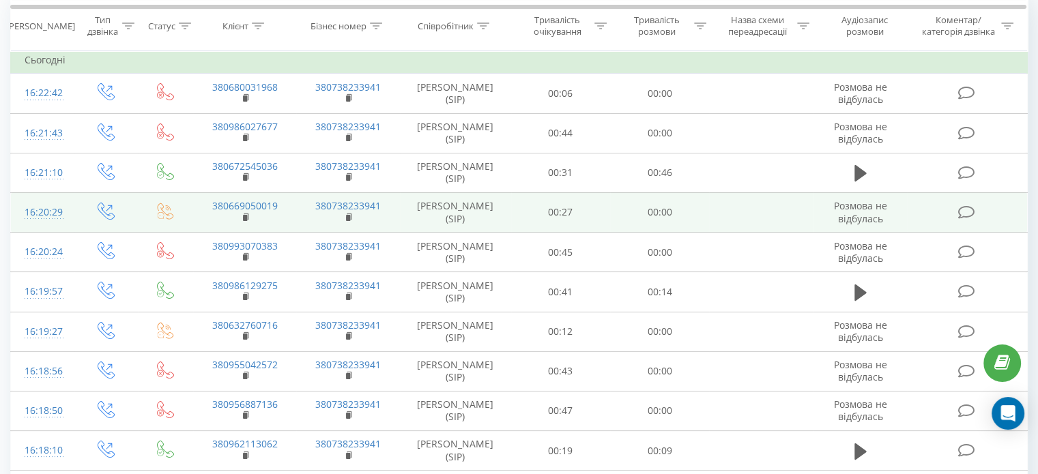
scroll to position [184, 0]
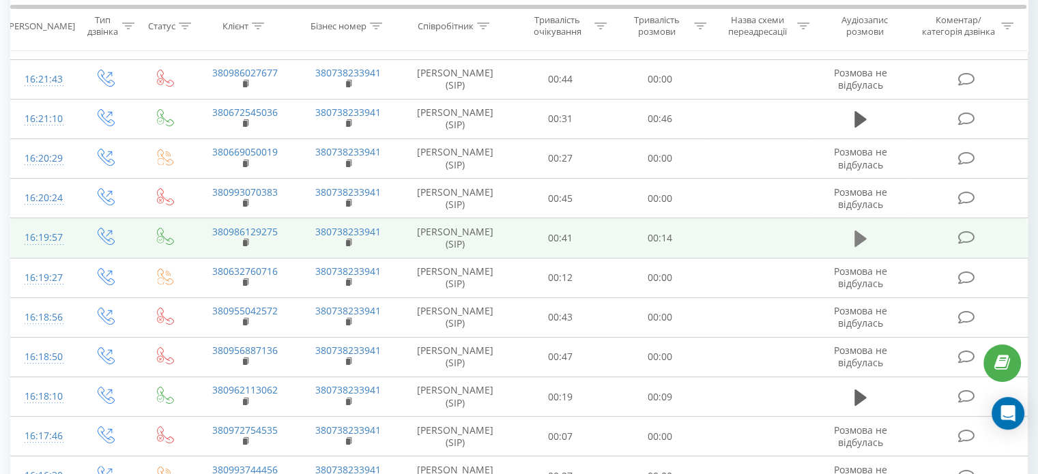
click at [859, 233] on icon at bounding box center [860, 239] width 12 height 16
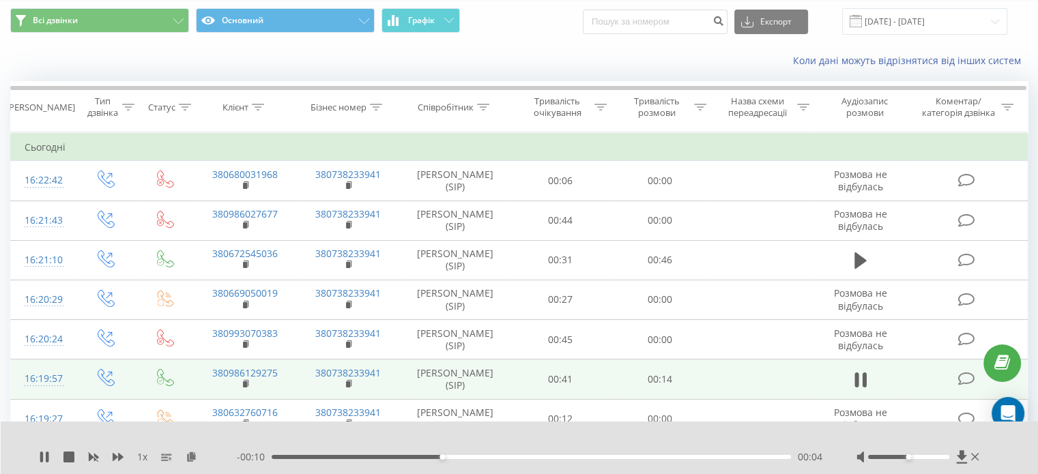
scroll to position [27, 0]
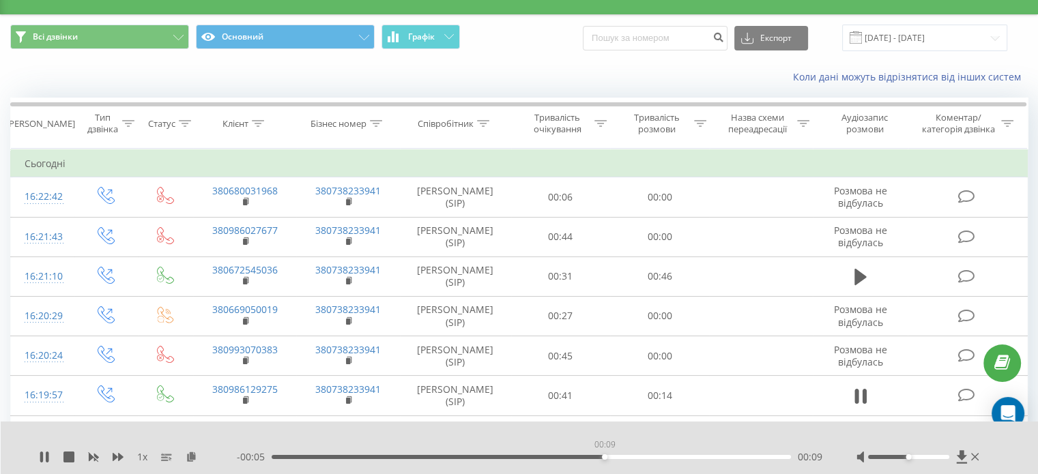
click at [604, 458] on div "00:09" at bounding box center [530, 457] width 519 height 4
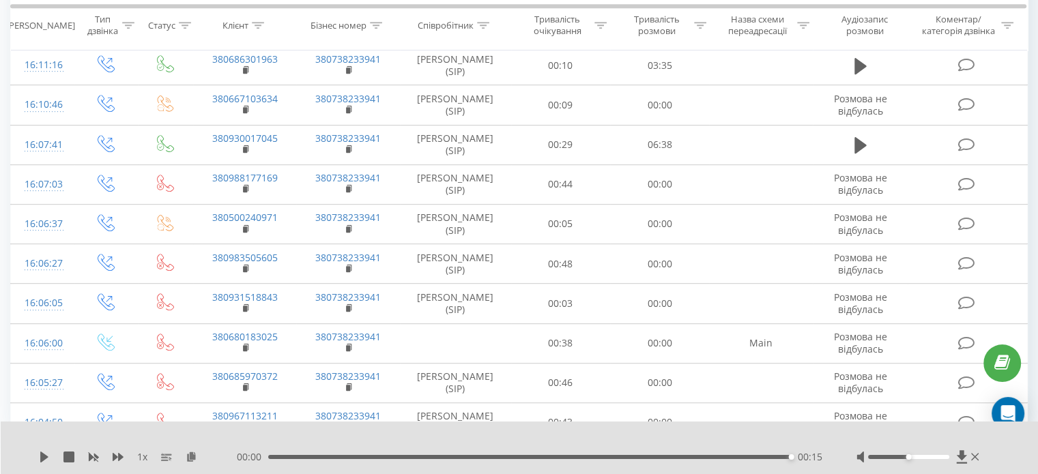
scroll to position [0, 0]
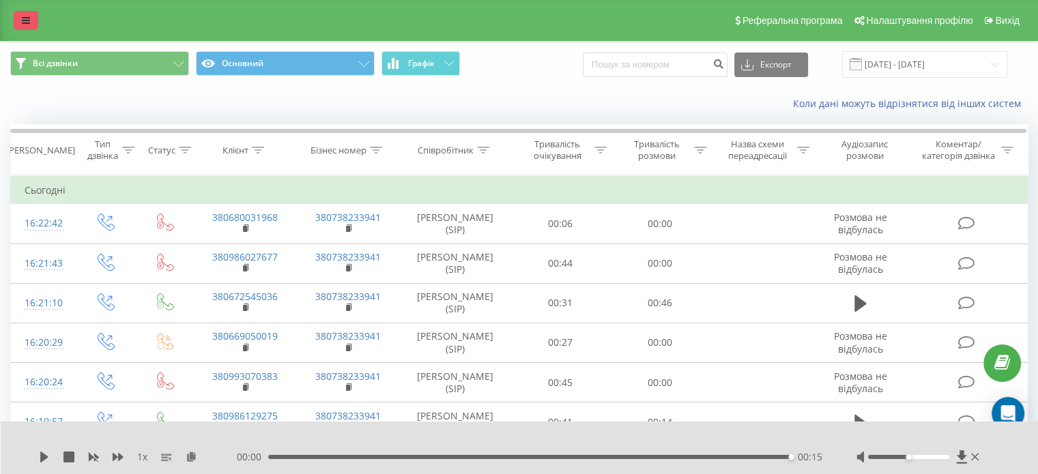
click at [29, 26] on link at bounding box center [26, 20] width 25 height 19
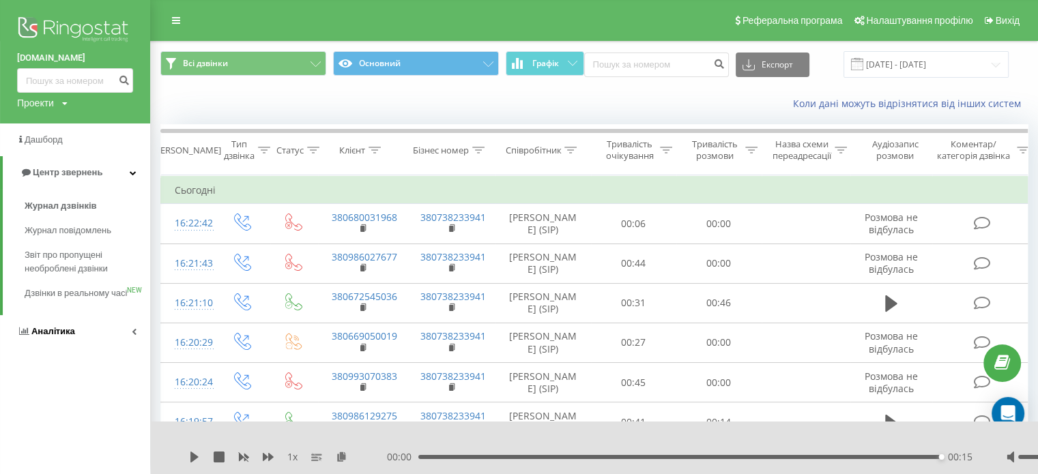
click at [65, 336] on span "Аналiтика" at bounding box center [53, 331] width 44 height 10
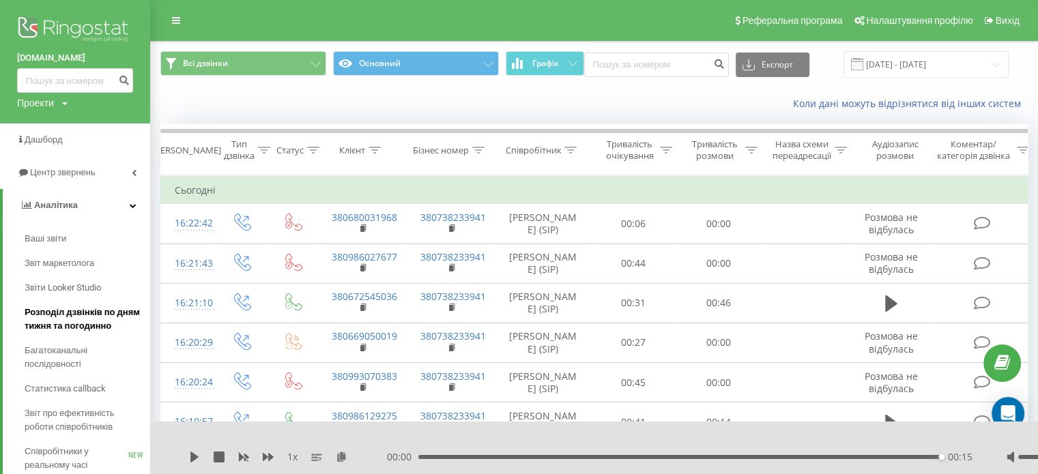
scroll to position [114, 0]
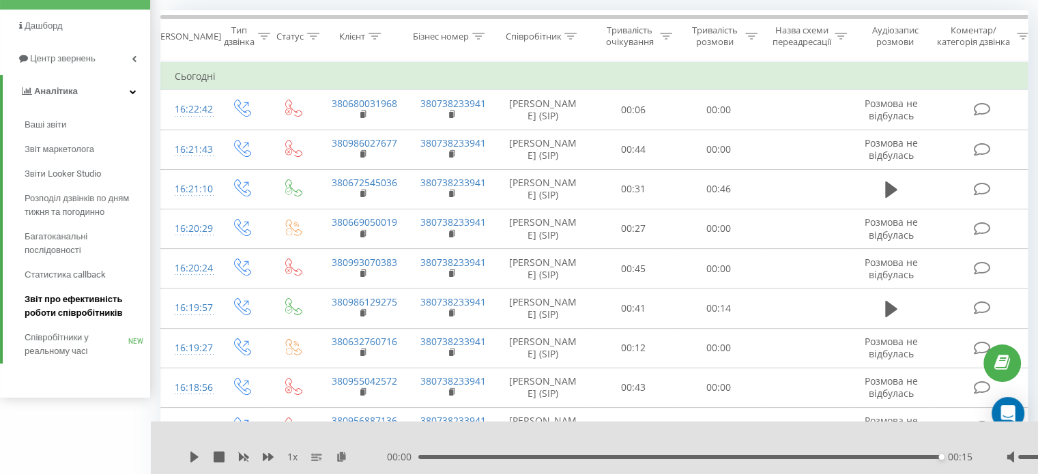
click at [85, 314] on span "Звіт про ефективність роботи співробітників" at bounding box center [84, 306] width 119 height 27
click at [106, 309] on span "Звіт про ефективність роботи співробітників" at bounding box center [84, 306] width 119 height 27
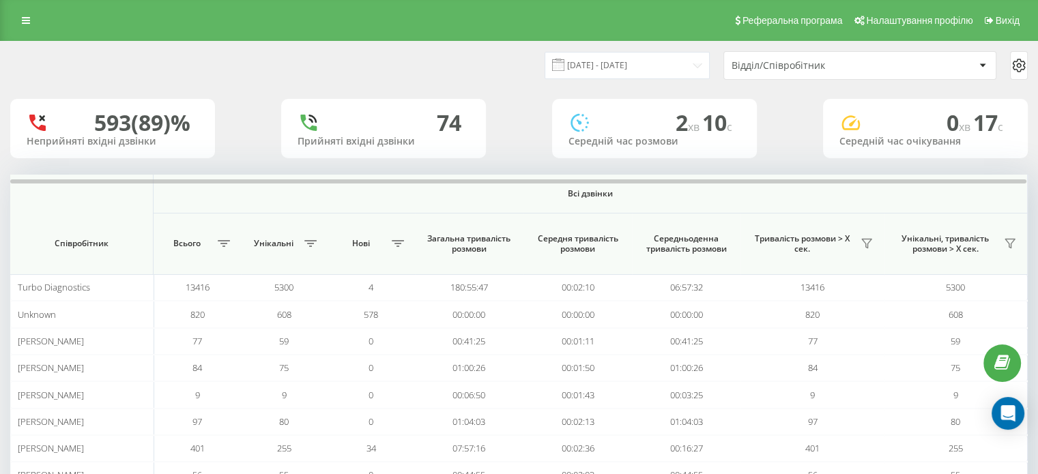
click at [795, 63] on div "Відділ/Співробітник" at bounding box center [812, 66] width 163 height 12
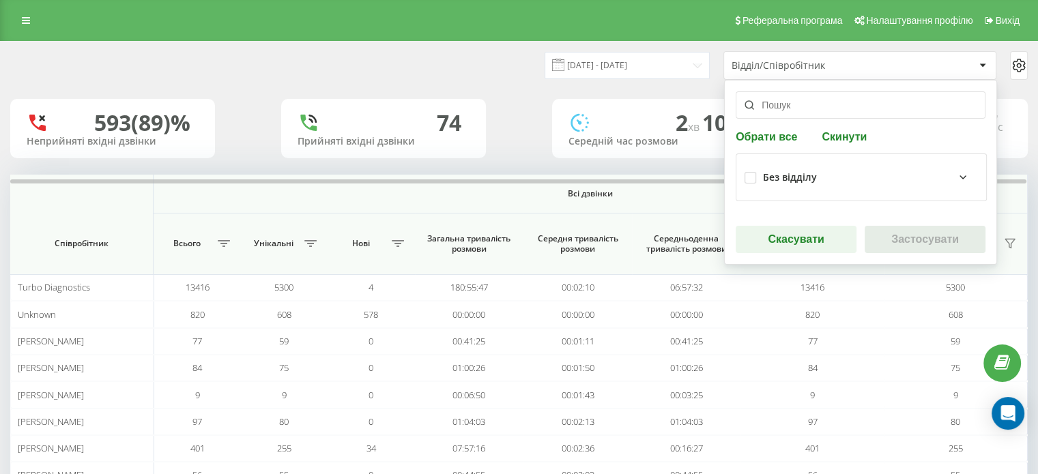
click at [813, 102] on input "text" at bounding box center [860, 104] width 250 height 27
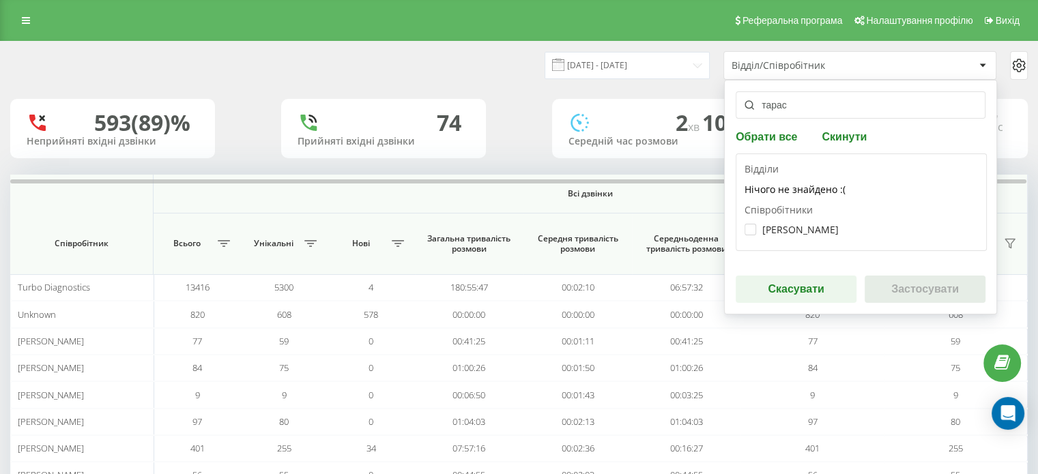
type input "тарас"
click at [813, 244] on div "Відділи Нічого не знайдено :( Співробітники [PERSON_NAME]" at bounding box center [860, 202] width 251 height 98
click at [808, 234] on label "[PERSON_NAME]" at bounding box center [791, 230] width 94 height 12
checkbox input "true"
click at [899, 290] on button "Застосувати" at bounding box center [924, 289] width 121 height 27
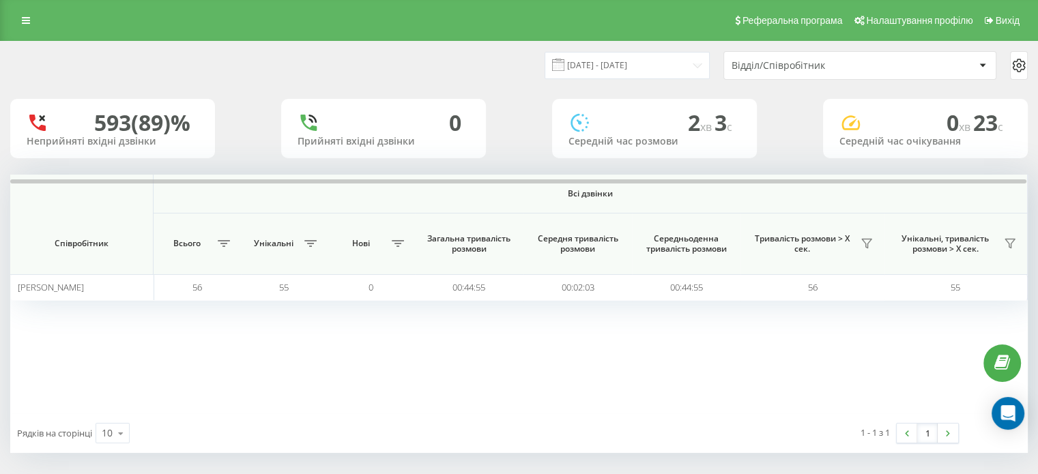
scroll to position [5, 0]
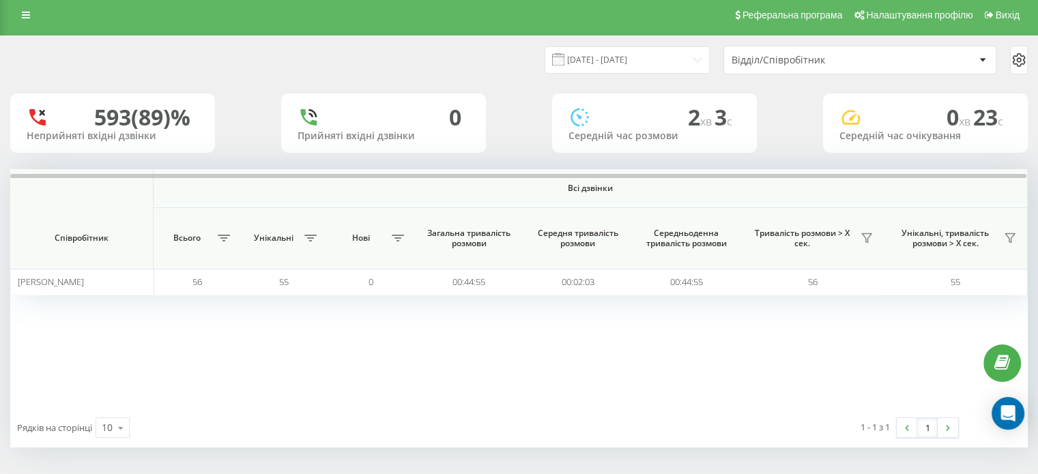
click at [915, 55] on div "Відділ/Співробітник" at bounding box center [852, 61] width 243 height 12
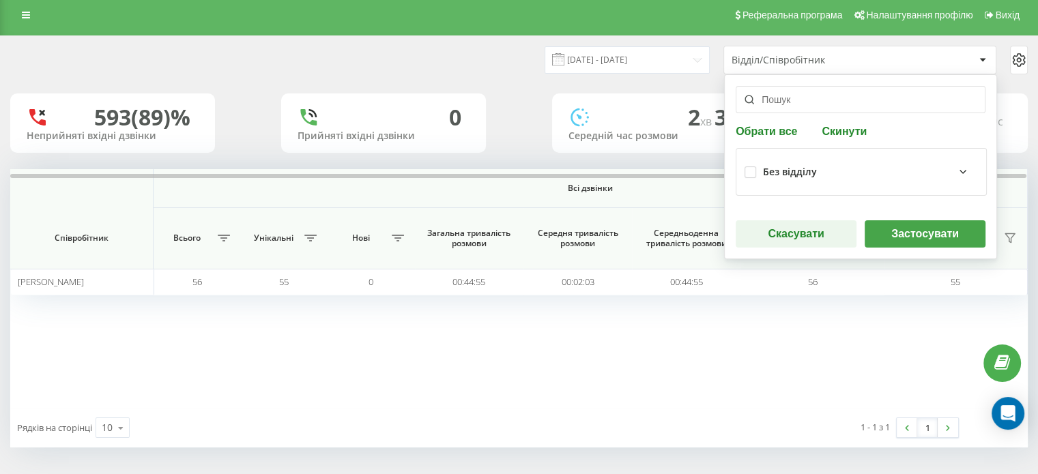
click at [840, 129] on button "Скинути" at bounding box center [843, 130] width 53 height 13
click at [827, 106] on input "text" at bounding box center [860, 99] width 250 height 27
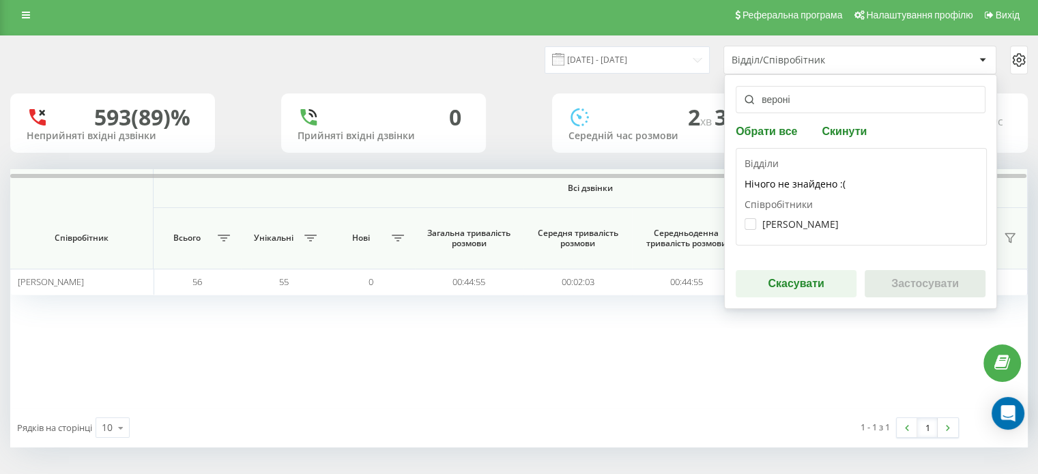
type input "вероні"
click at [806, 237] on div "Відділи Нічого не знайдено :( Співробітники [PERSON_NAME]" at bounding box center [860, 197] width 251 height 98
click at [812, 215] on div "[PERSON_NAME]" at bounding box center [860, 223] width 233 height 25
click at [812, 226] on label "[PERSON_NAME]" at bounding box center [791, 224] width 94 height 12
checkbox input "true"
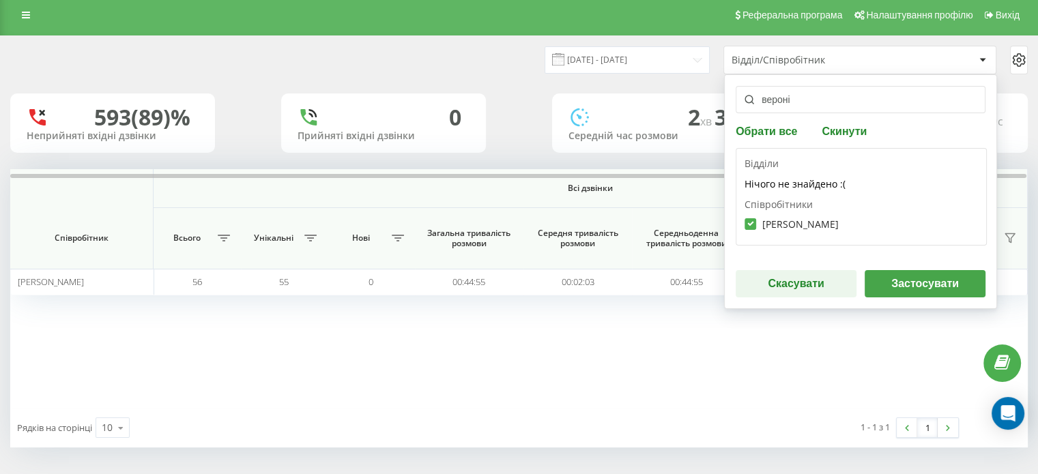
click at [914, 282] on button "Застосувати" at bounding box center [924, 283] width 121 height 27
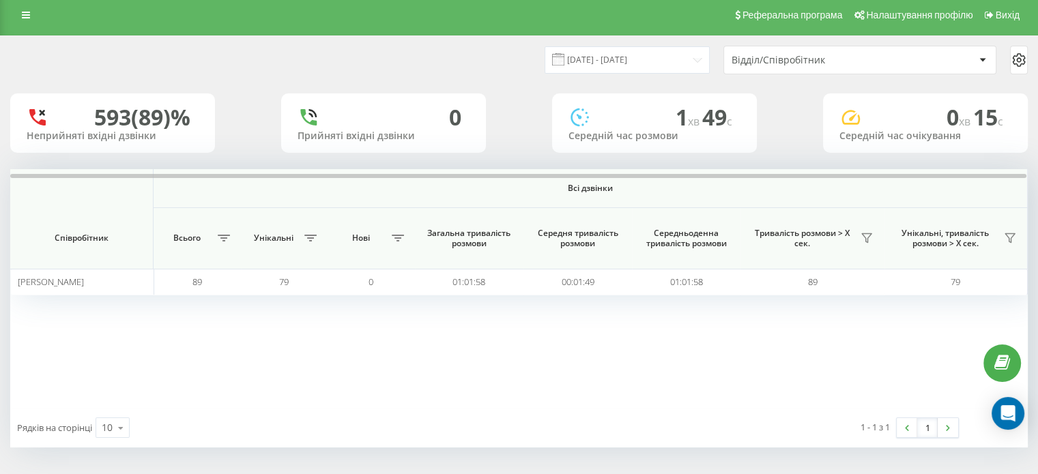
scroll to position [0, 0]
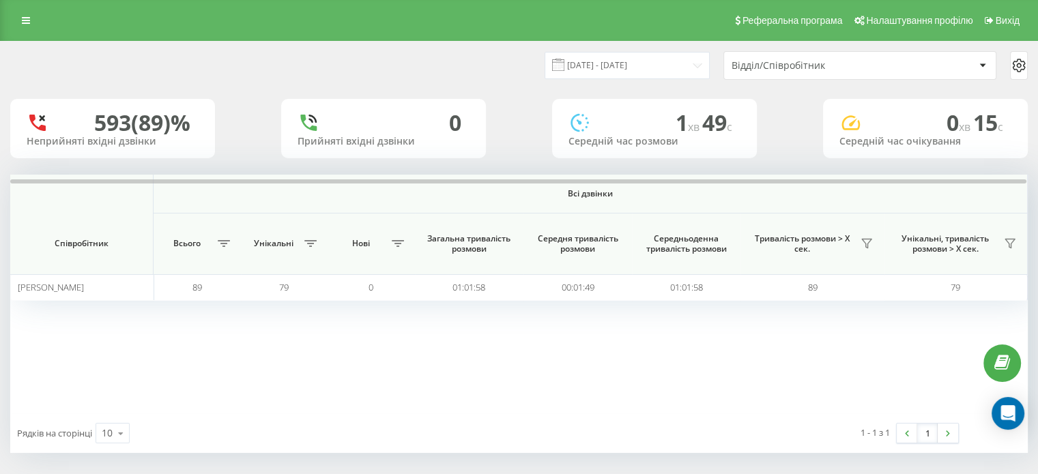
click at [871, 67] on div "Відділ/Співробітник" at bounding box center [812, 66] width 163 height 12
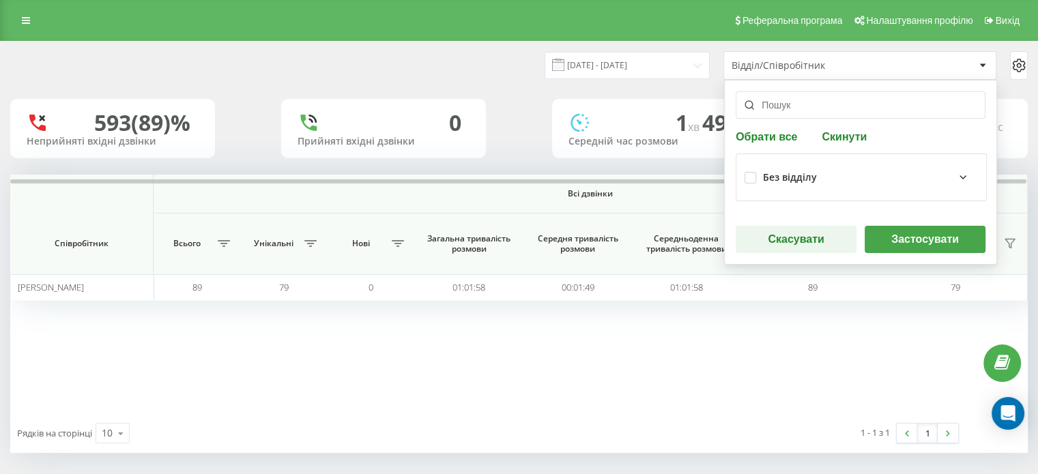
click at [858, 104] on input "text" at bounding box center [860, 104] width 250 height 27
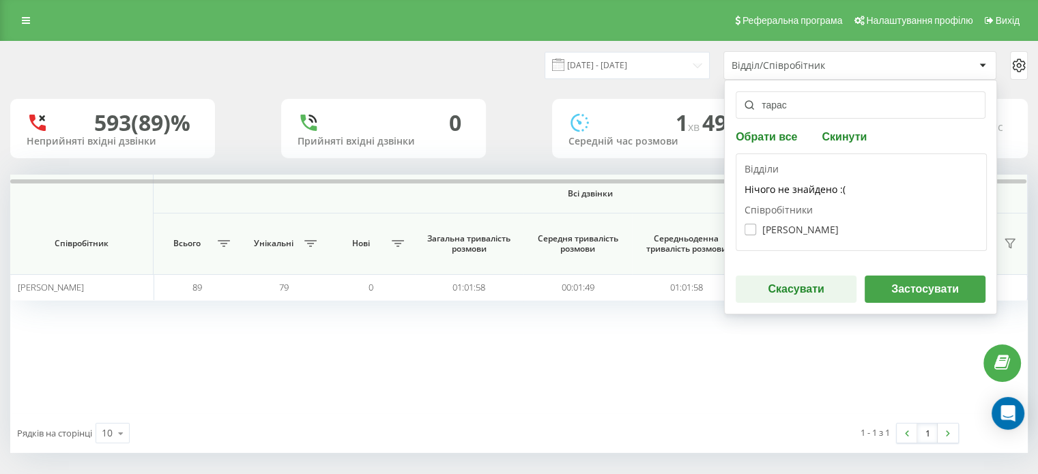
type input "тарас"
click at [797, 225] on label "[PERSON_NAME]" at bounding box center [791, 230] width 94 height 12
checkbox input "true"
click at [883, 281] on button "Застосувати" at bounding box center [924, 289] width 121 height 27
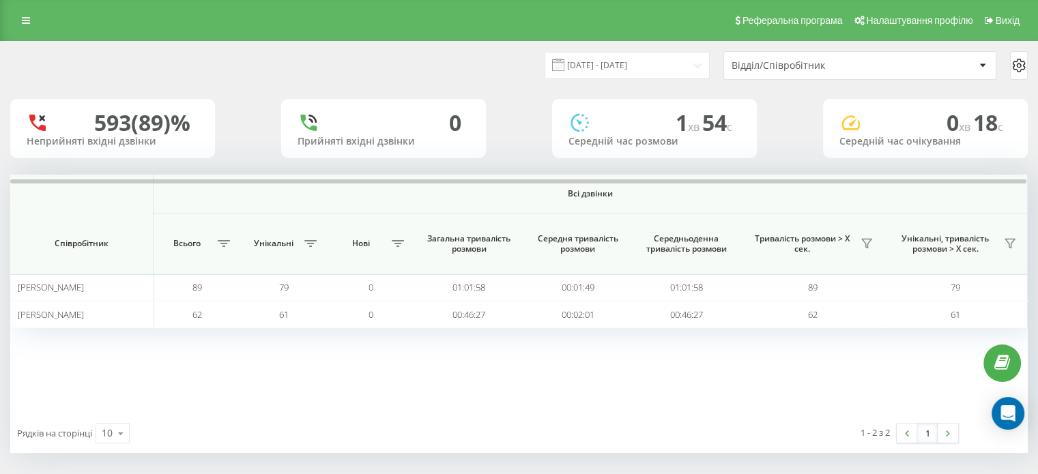
click at [781, 68] on div "Відділ/Співробітник" at bounding box center [812, 66] width 163 height 12
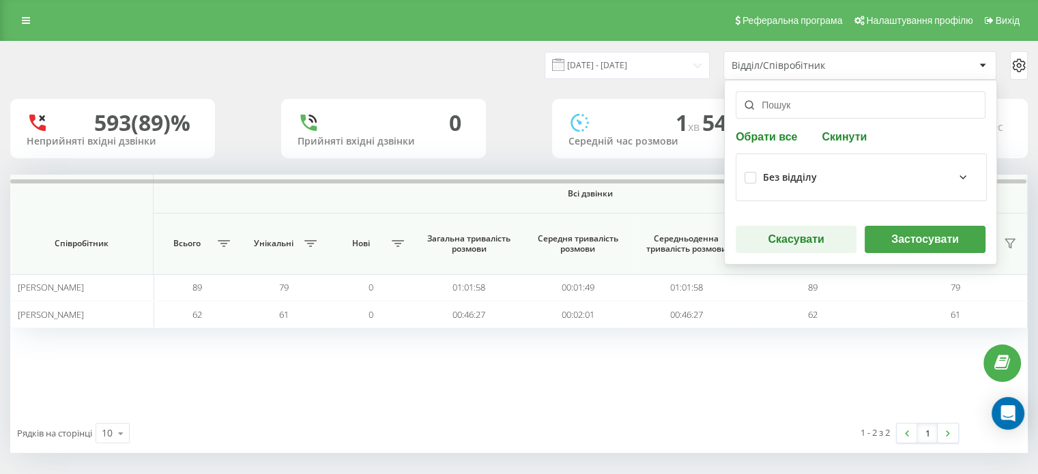
click at [791, 108] on input "text" at bounding box center [860, 104] width 250 height 27
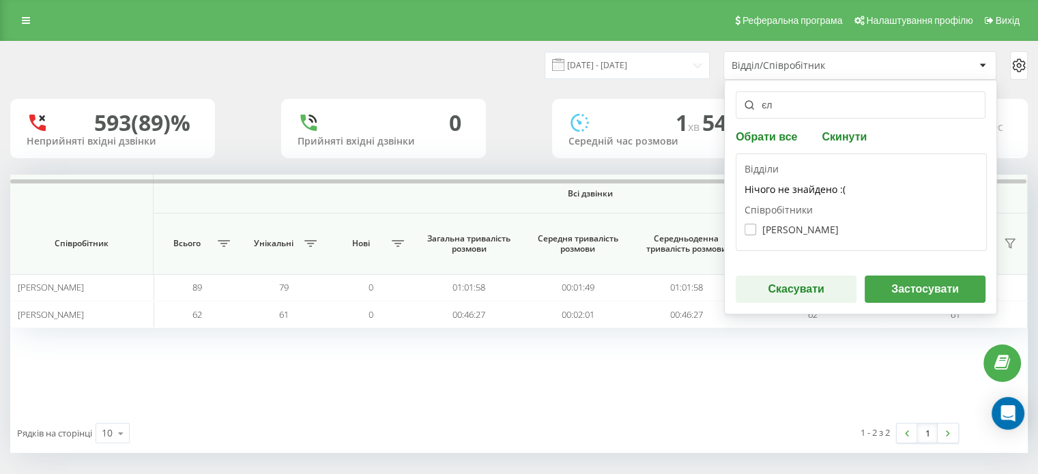
type input "єл"
click at [807, 230] on label "[PERSON_NAME]" at bounding box center [791, 230] width 94 height 12
checkbox input "true"
click at [911, 280] on button "Застосувати" at bounding box center [924, 289] width 121 height 27
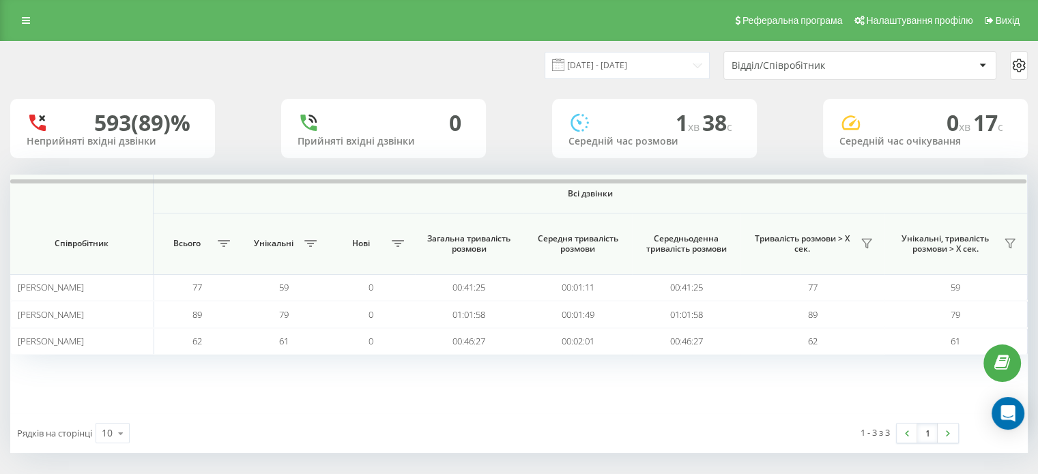
click at [849, 90] on div "[DATE] - [DATE] Відділ/Співробітник 593 (89)% Неприйняті вхідні дзвінки 0 Прийн…" at bounding box center [518, 247] width 1017 height 411
click at [789, 57] on div "Відділ/Співробітник" at bounding box center [859, 65] width 271 height 27
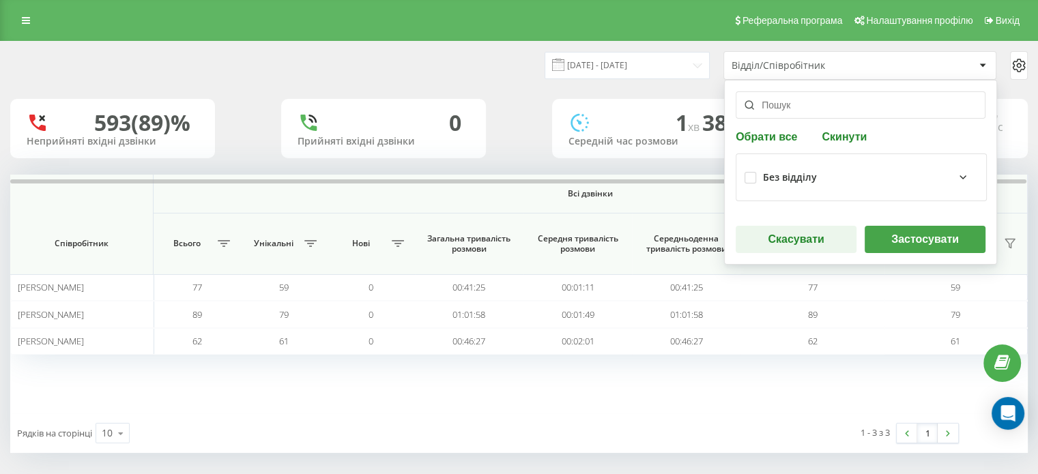
click at [798, 98] on input "text" at bounding box center [860, 104] width 250 height 27
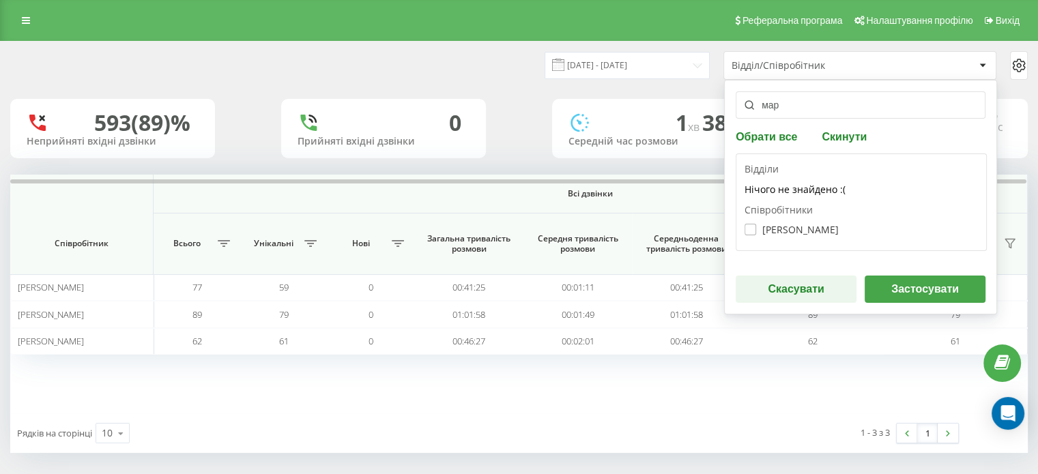
type input "мар"
click at [821, 224] on label "[PERSON_NAME]" at bounding box center [791, 230] width 94 height 12
checkbox input "true"
click at [915, 271] on div "[PERSON_NAME] все Скинути Відділи Нічого не знайдено :( Співробітники [PERSON_N…" at bounding box center [860, 197] width 273 height 235
click at [914, 272] on div "[PERSON_NAME] все Скинути Відділи Нічого не знайдено :( Співробітники [PERSON_N…" at bounding box center [860, 197] width 273 height 235
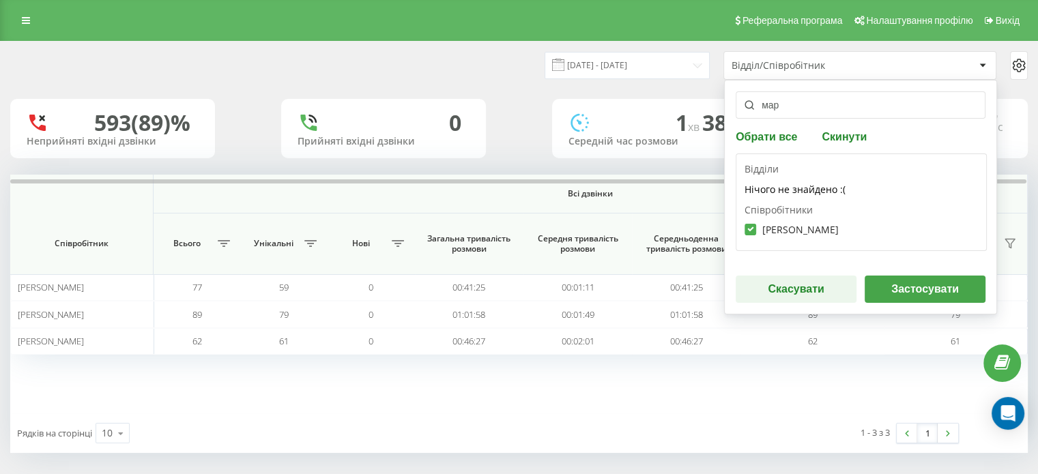
click at [911, 294] on button "Застосувати" at bounding box center [924, 289] width 121 height 27
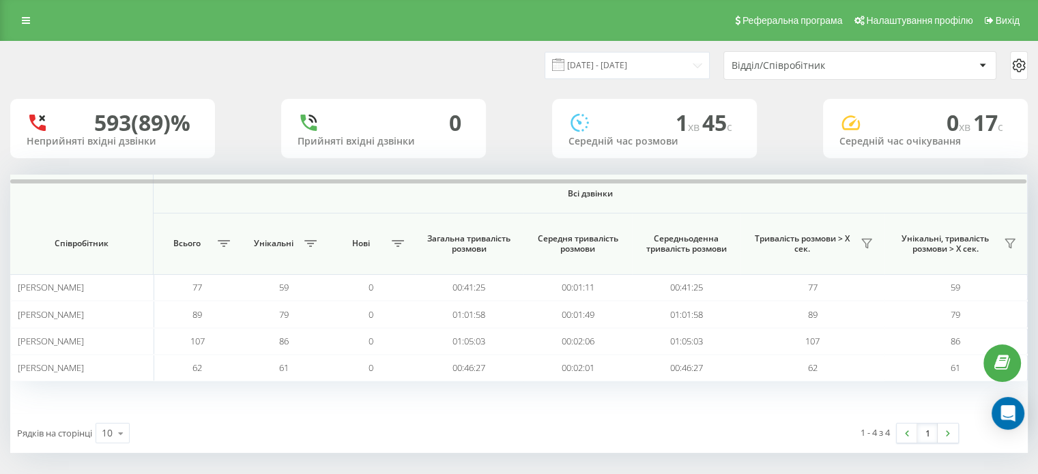
click at [802, 62] on div "Відділ/Співробітник" at bounding box center [812, 66] width 163 height 12
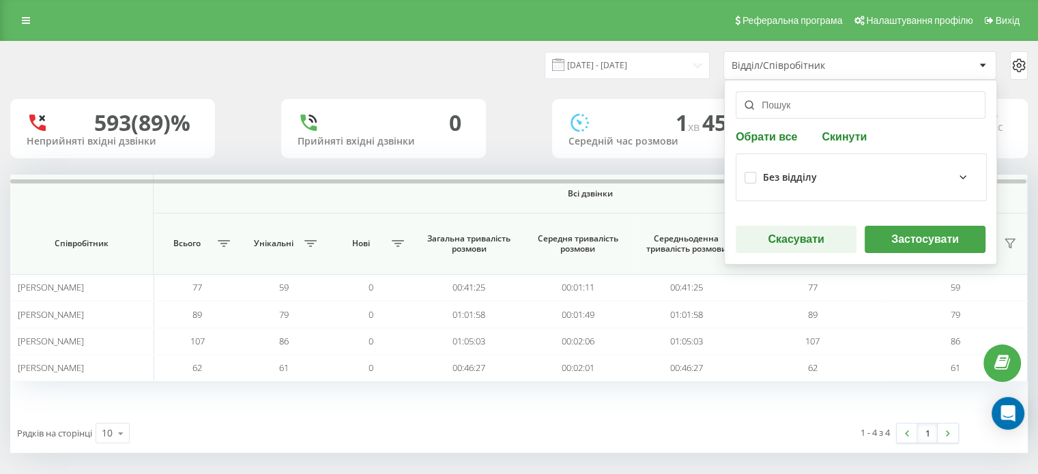
click at [801, 102] on input "text" at bounding box center [860, 104] width 250 height 27
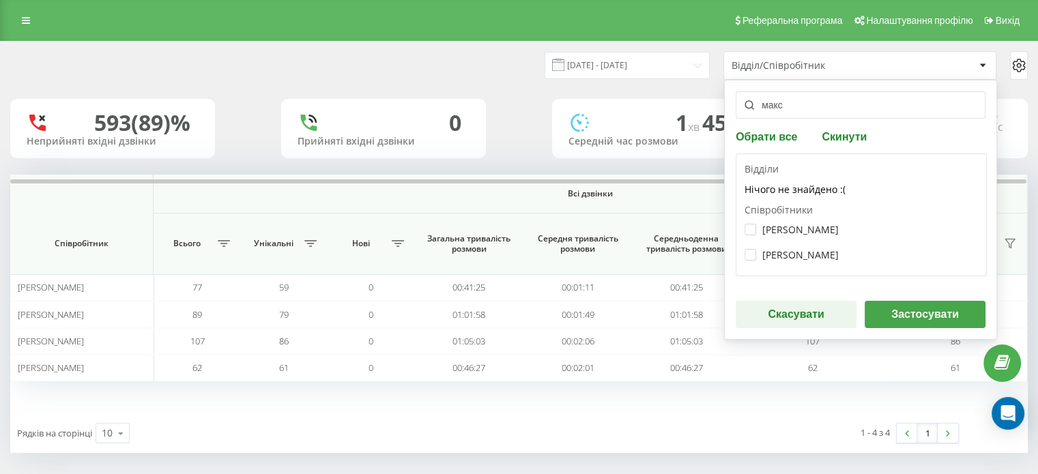
type input "макс"
click at [847, 248] on div "[PERSON_NAME]" at bounding box center [860, 254] width 233 height 25
click at [837, 256] on label "[PERSON_NAME]" at bounding box center [791, 255] width 94 height 12
checkbox input "true"
click at [882, 310] on button "Застосувати" at bounding box center [924, 314] width 121 height 27
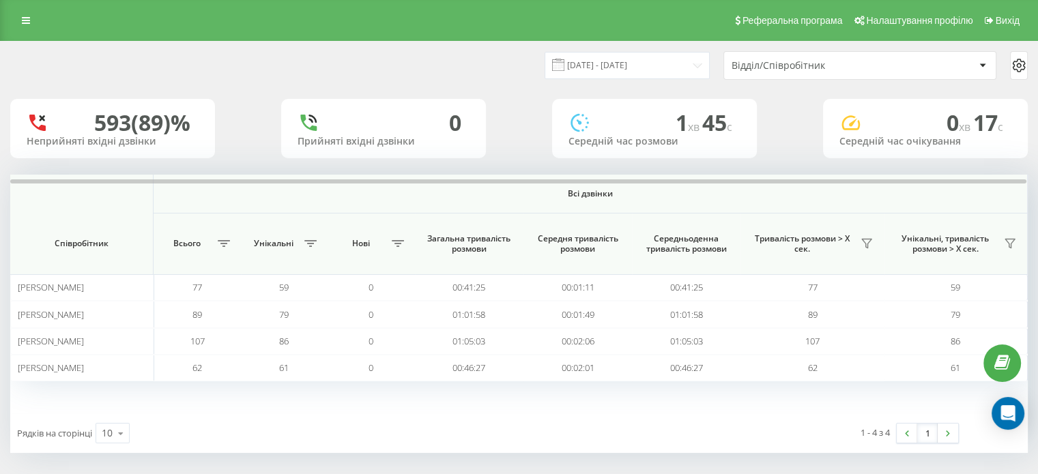
scroll to position [5, 0]
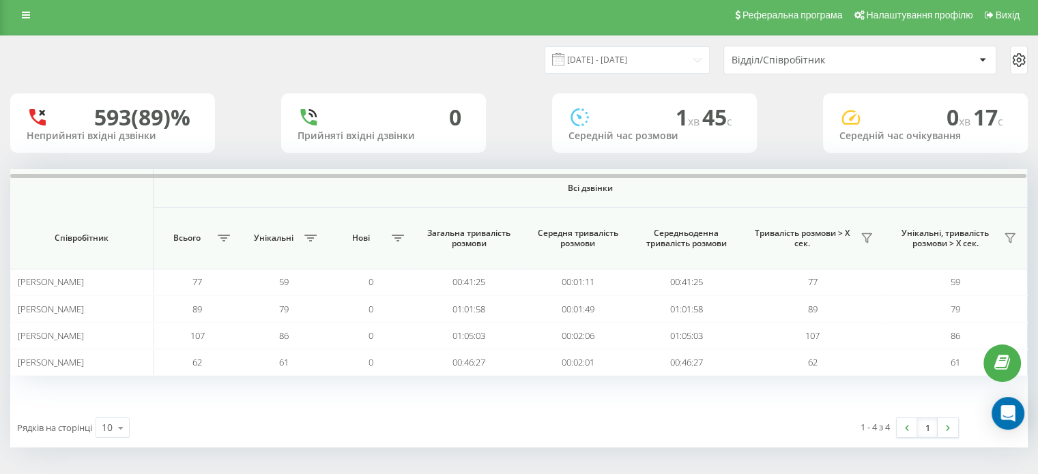
click at [832, 65] on div "Відділ/Співробітник" at bounding box center [859, 59] width 271 height 27
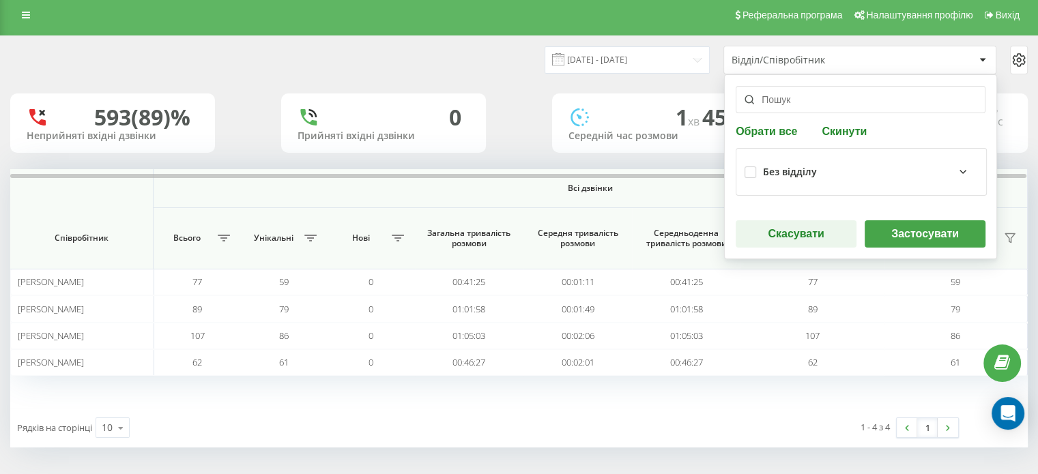
click at [804, 106] on input "text" at bounding box center [860, 99] width 250 height 27
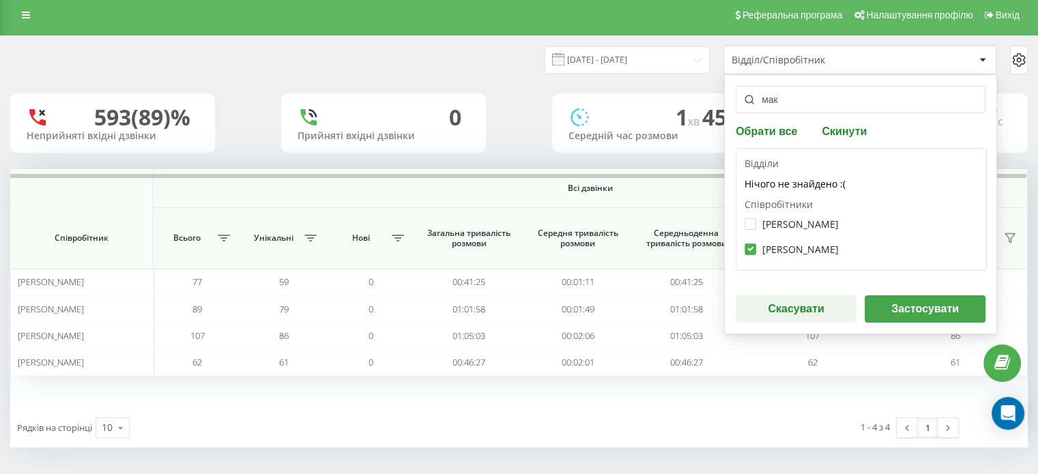
type input "мак"
click at [909, 301] on button "Застосувати" at bounding box center [924, 308] width 121 height 27
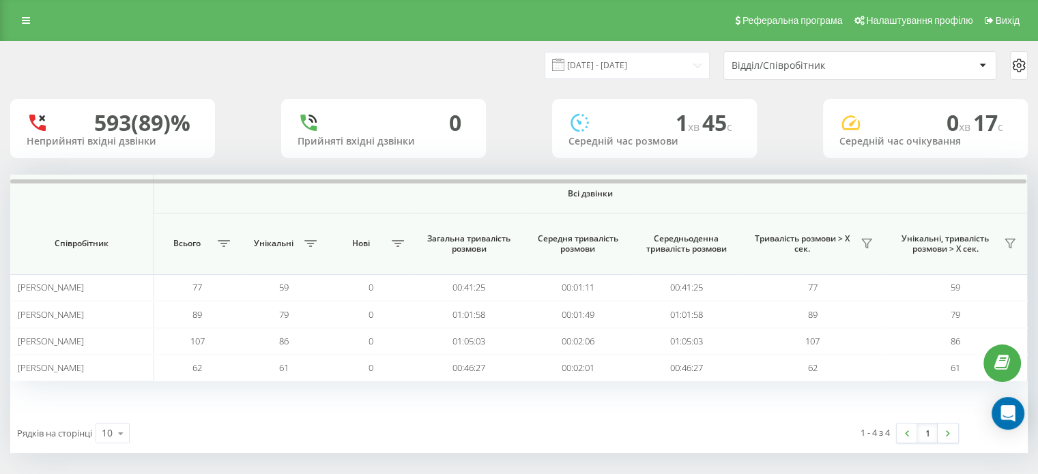
click at [893, 63] on div "Відділ/Співробітник" at bounding box center [852, 66] width 243 height 12
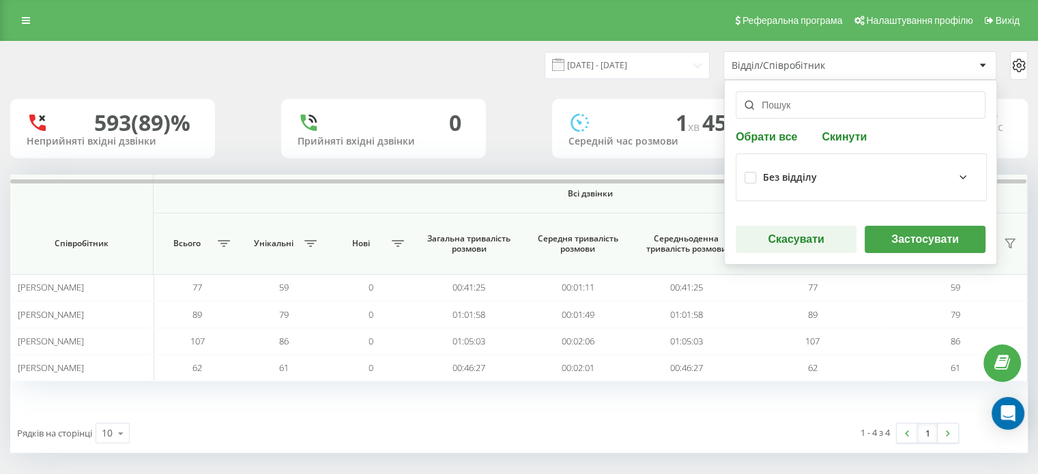
click at [839, 136] on button "Скинути" at bounding box center [843, 136] width 53 height 13
click at [824, 103] on input "text" at bounding box center [860, 104] width 250 height 27
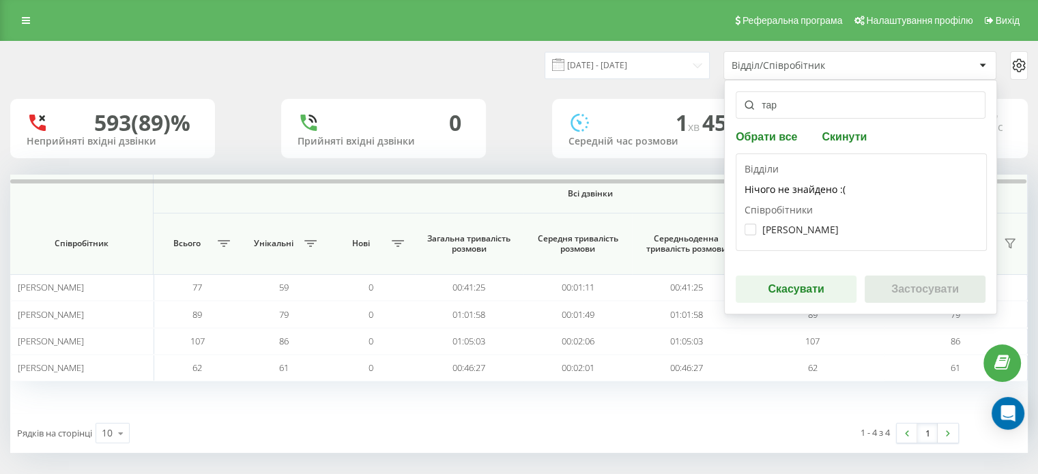
type input "тар"
click at [799, 222] on div "[PERSON_NAME]" at bounding box center [860, 229] width 233 height 25
click at [812, 237] on div "[PERSON_NAME]" at bounding box center [860, 229] width 233 height 25
click at [803, 226] on label "[PERSON_NAME]" at bounding box center [791, 230] width 94 height 12
checkbox input "true"
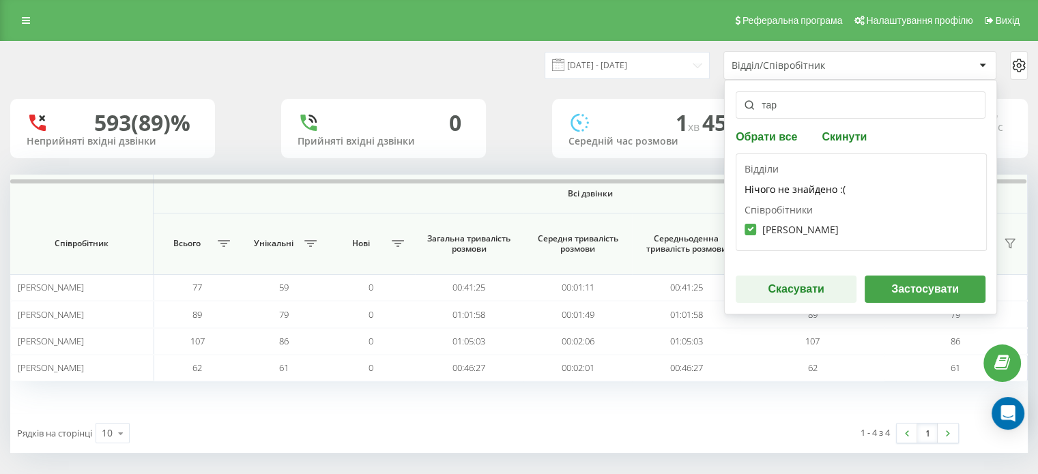
click at [918, 283] on button "Застосувати" at bounding box center [924, 289] width 121 height 27
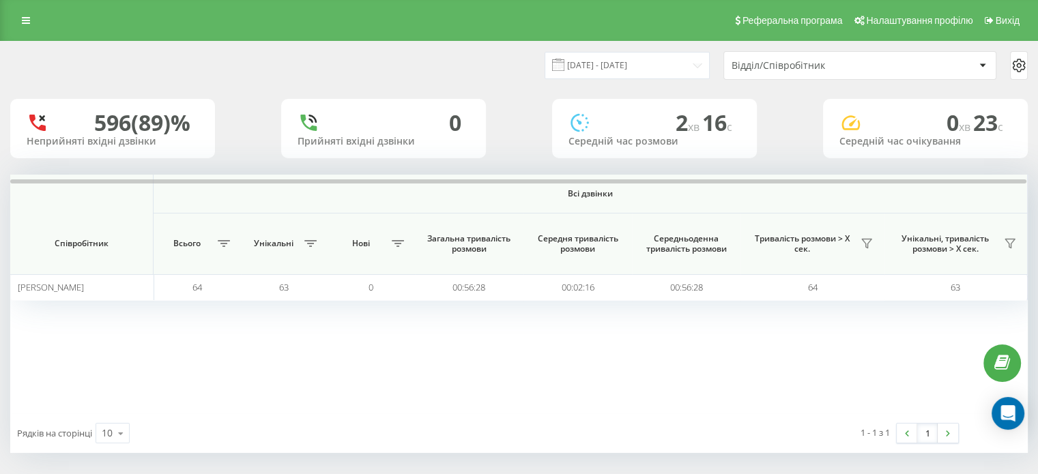
click at [857, 70] on div "Відділ/Співробітник" at bounding box center [812, 66] width 163 height 12
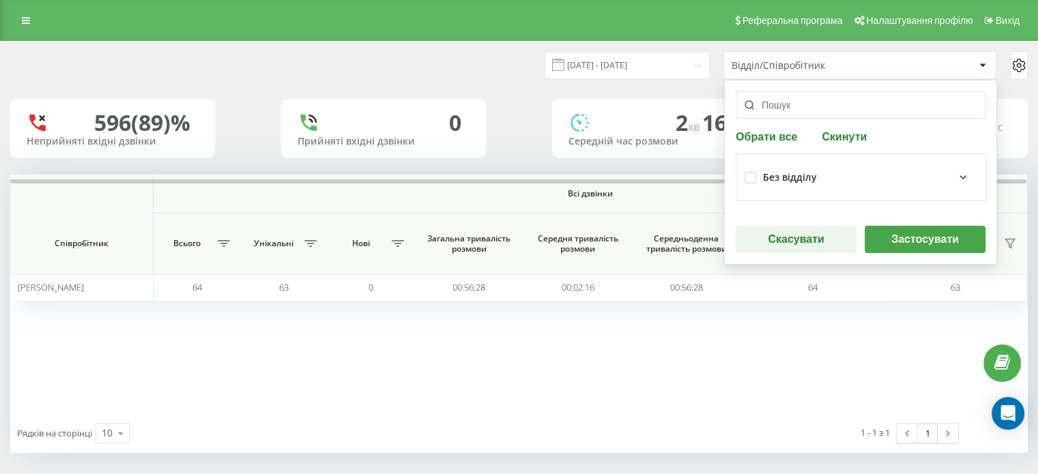
click at [827, 114] on input "text" at bounding box center [860, 104] width 250 height 27
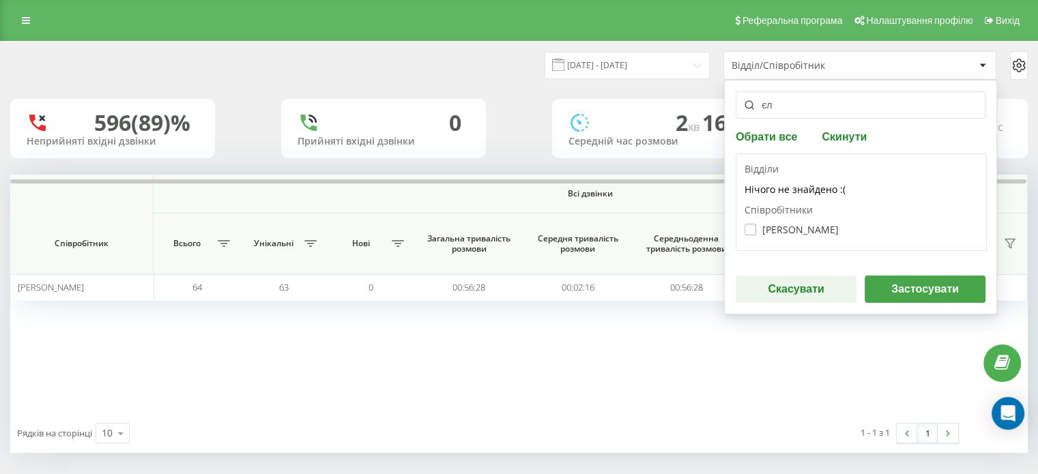
type input "єл"
click at [835, 224] on label "[PERSON_NAME]" at bounding box center [791, 230] width 94 height 12
checkbox input "true"
click at [927, 295] on button "Застосувати" at bounding box center [924, 289] width 121 height 27
